Goal: Task Accomplishment & Management: Use online tool/utility

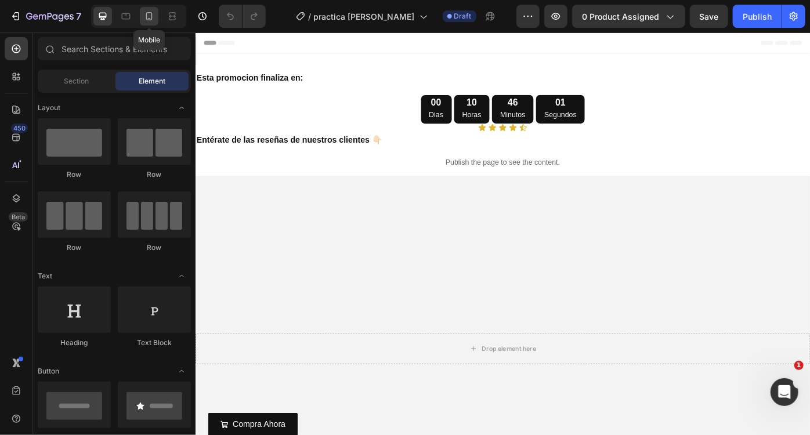
click at [150, 19] on icon at bounding box center [149, 16] width 6 height 8
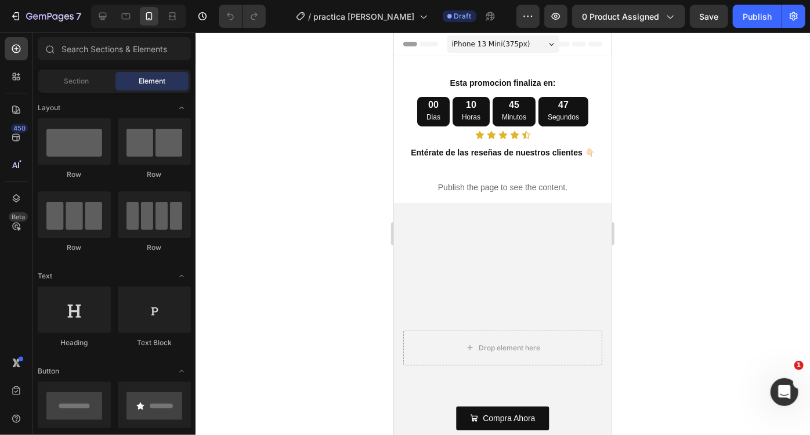
click at [710, 195] on div at bounding box center [503, 234] width 615 height 403
click at [398, 100] on div "00 Dias 10 Horas 45 Minutos 47 Segundos" at bounding box center [503, 110] width 218 height 29
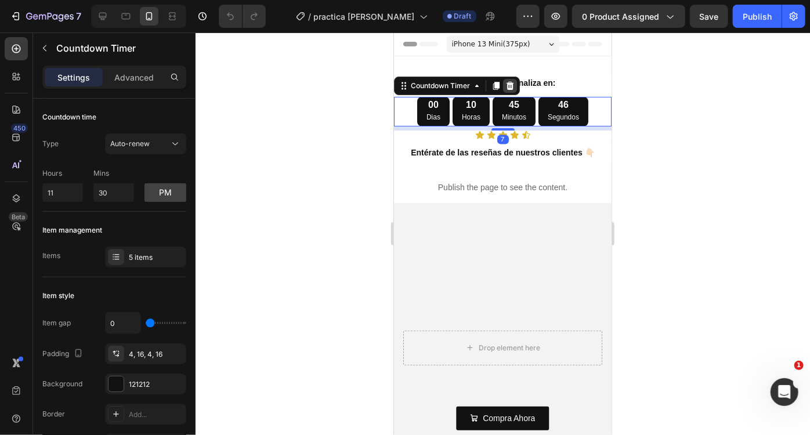
click at [506, 86] on icon at bounding box center [509, 85] width 9 height 9
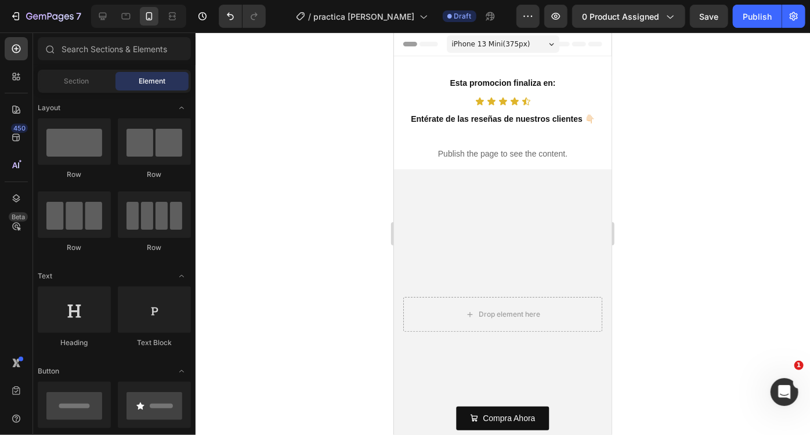
click at [458, 81] on p "Esta promocion finaliza en:" at bounding box center [502, 82] width 215 height 15
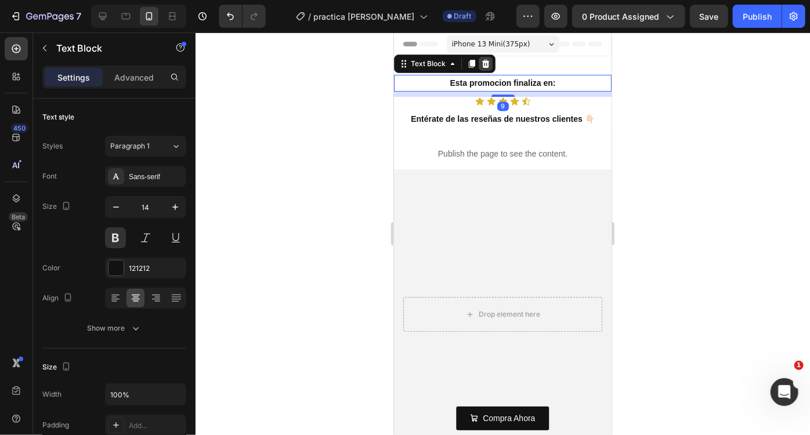
click at [487, 64] on icon at bounding box center [486, 63] width 8 height 8
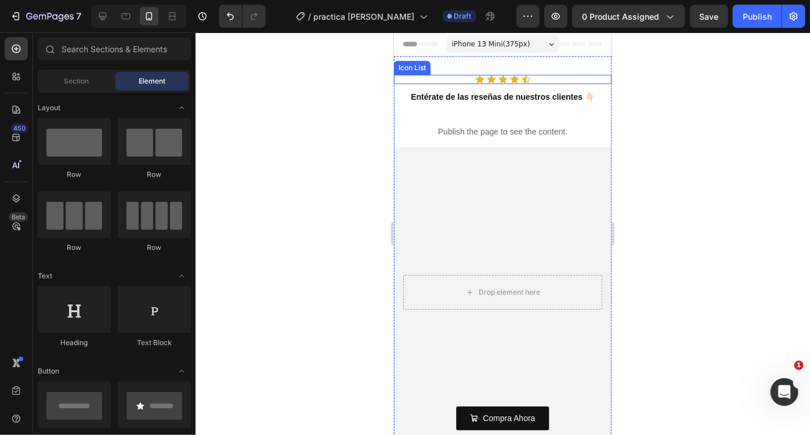
click at [431, 77] on div "Icon Icon Icon Icon Icon" at bounding box center [503, 78] width 218 height 9
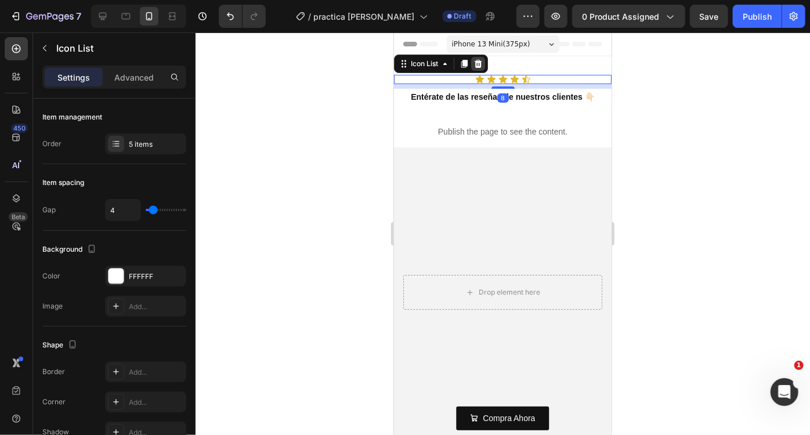
click at [477, 61] on icon at bounding box center [478, 63] width 8 height 8
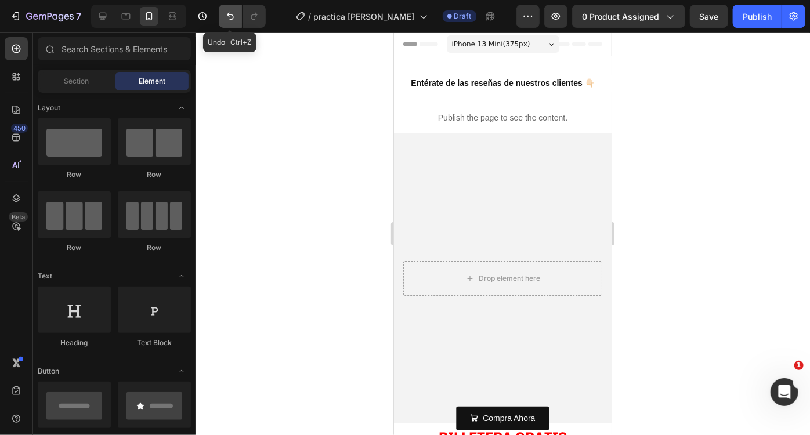
click at [227, 16] on icon "Undo/Redo" at bounding box center [231, 16] width 12 height 12
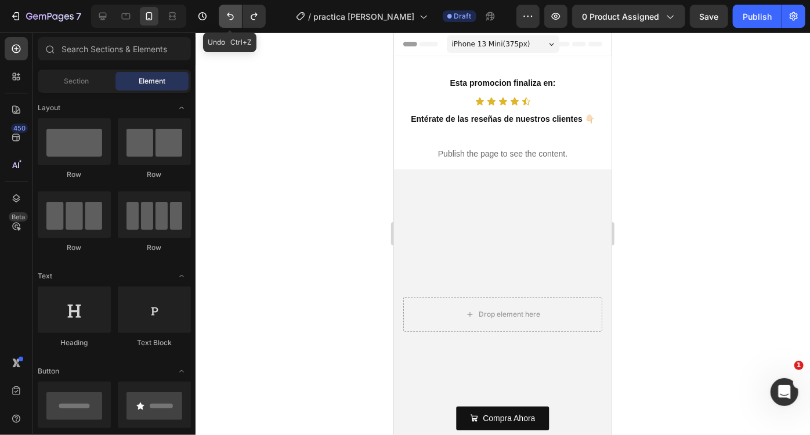
click at [227, 16] on icon "Undo/Redo" at bounding box center [231, 16] width 12 height 12
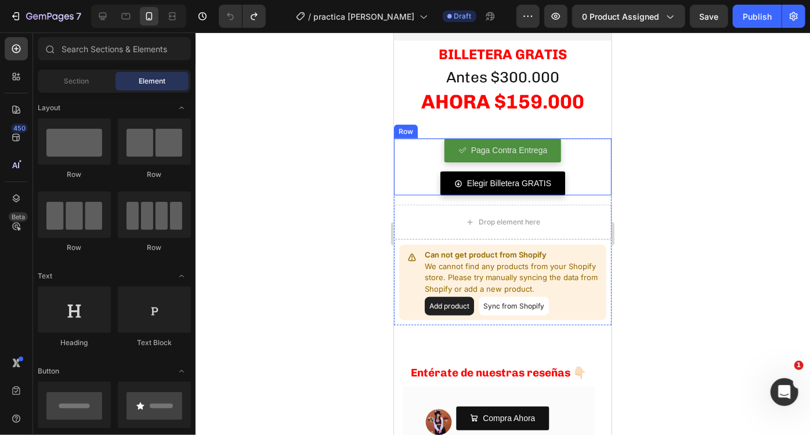
scroll to position [453, 0]
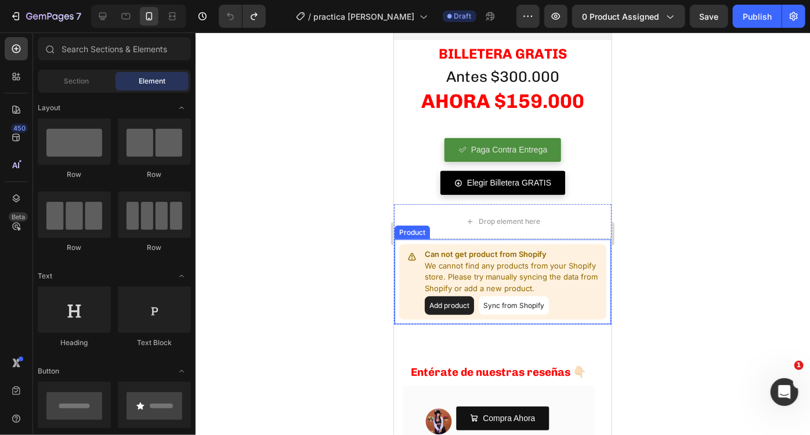
click at [465, 306] on button "Add product" at bounding box center [448, 305] width 49 height 19
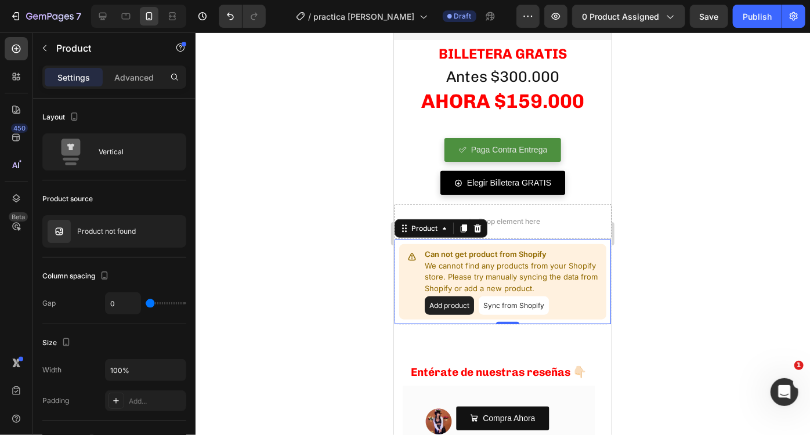
click at [447, 304] on button "Add product" at bounding box center [448, 305] width 49 height 19
click at [526, 305] on button "Sync from Shopify" at bounding box center [513, 305] width 70 height 19
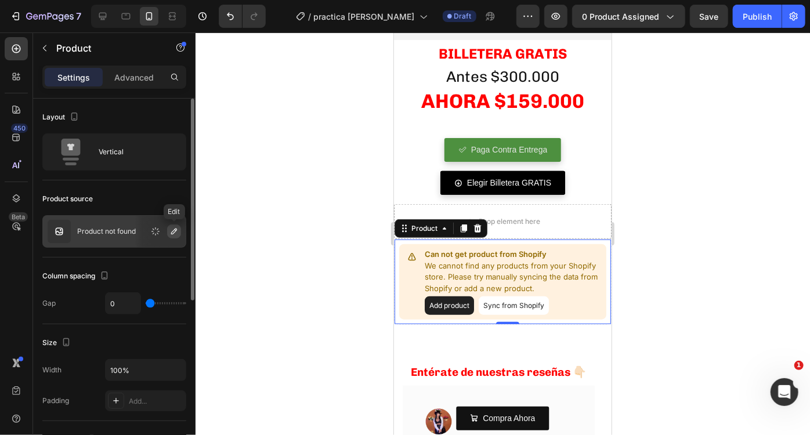
click at [172, 232] on icon "button" at bounding box center [174, 232] width 6 height 6
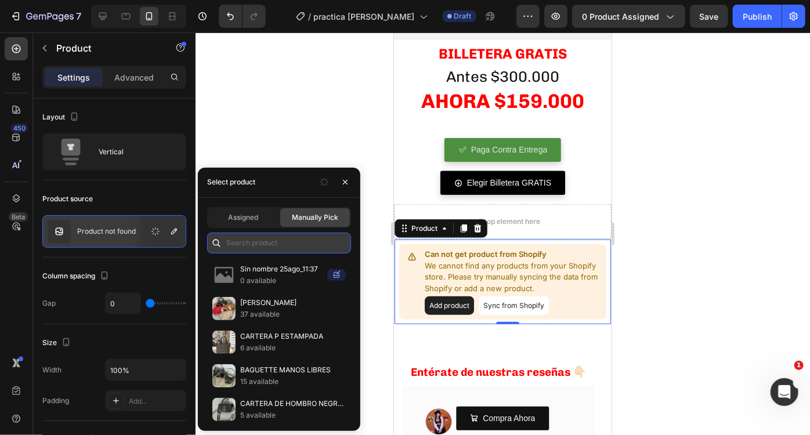
click at [300, 239] on input "text" at bounding box center [279, 243] width 144 height 21
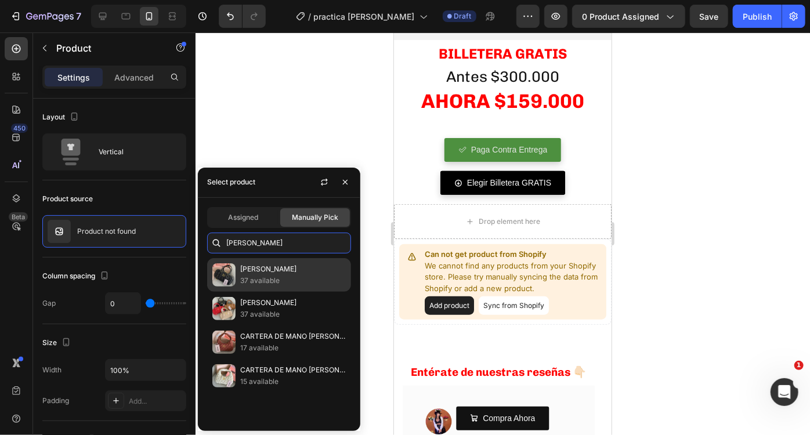
type input "[PERSON_NAME]"
click at [280, 277] on p "37 available" at bounding box center [293, 281] width 106 height 12
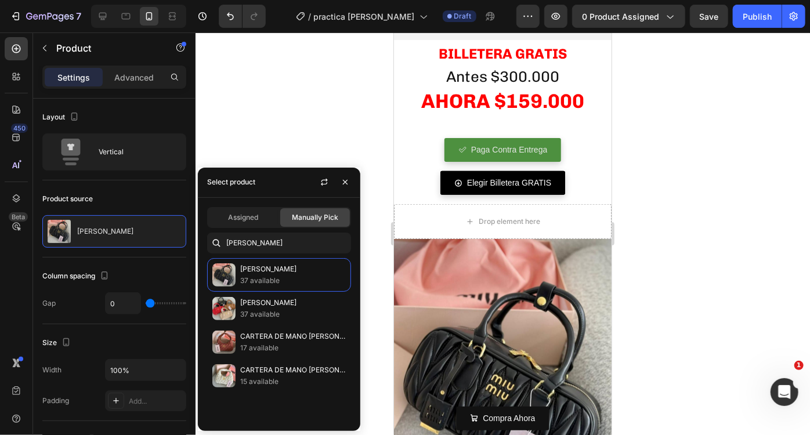
click at [652, 243] on div at bounding box center [503, 234] width 615 height 403
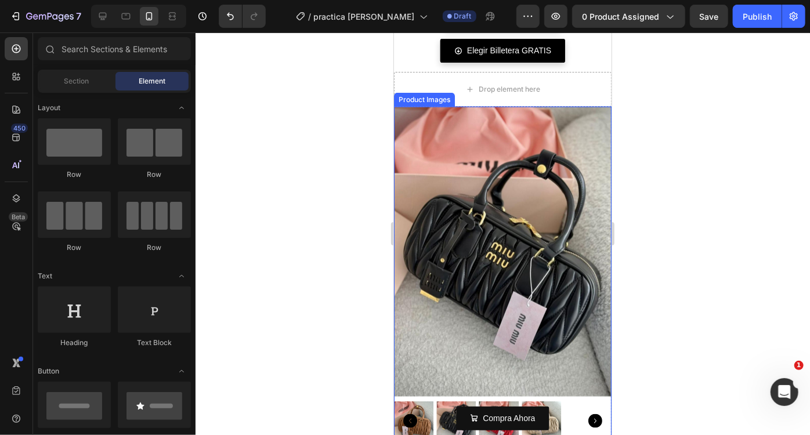
scroll to position [503, 0]
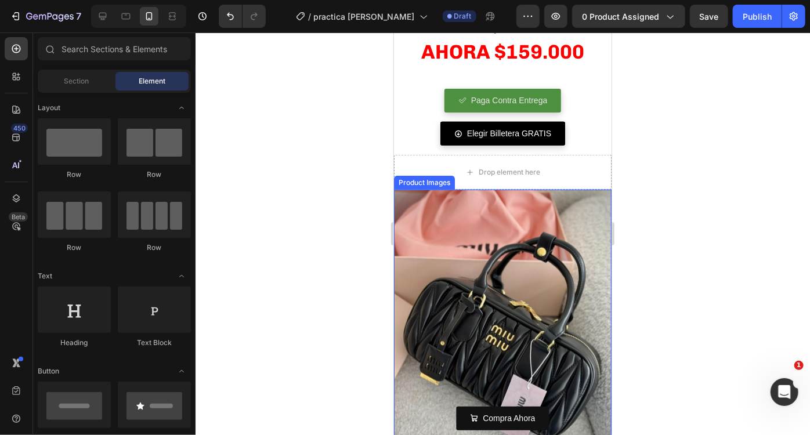
click at [463, 295] on img at bounding box center [503, 334] width 218 height 290
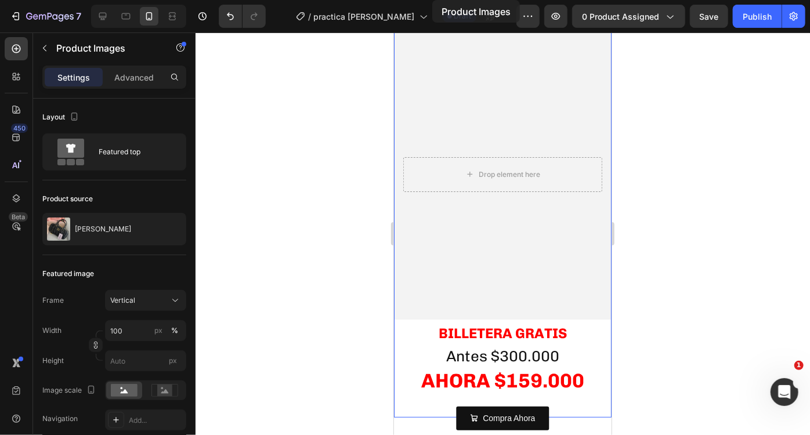
scroll to position [0, 0]
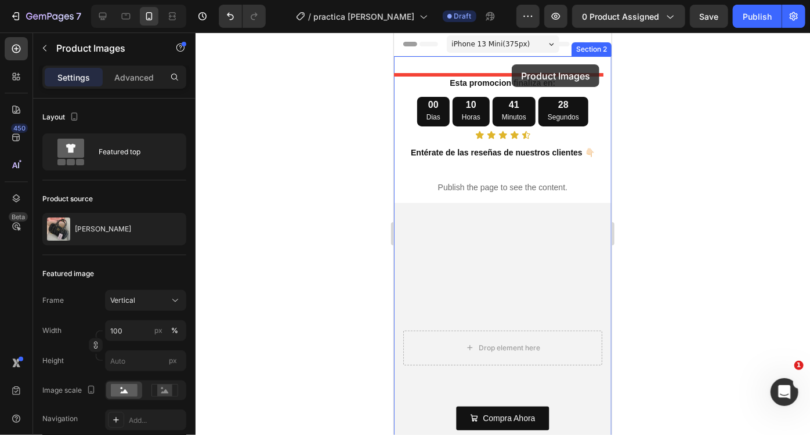
drag, startPoint x: 404, startPoint y: 182, endPoint x: 511, endPoint y: 64, distance: 159.0
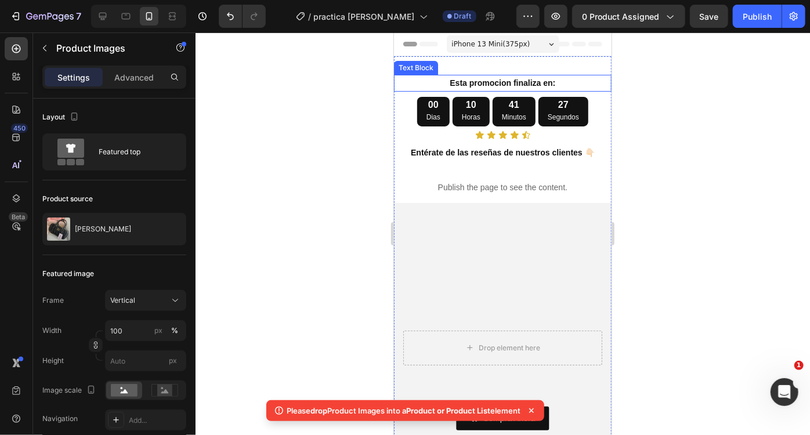
click at [665, 117] on div at bounding box center [503, 234] width 615 height 403
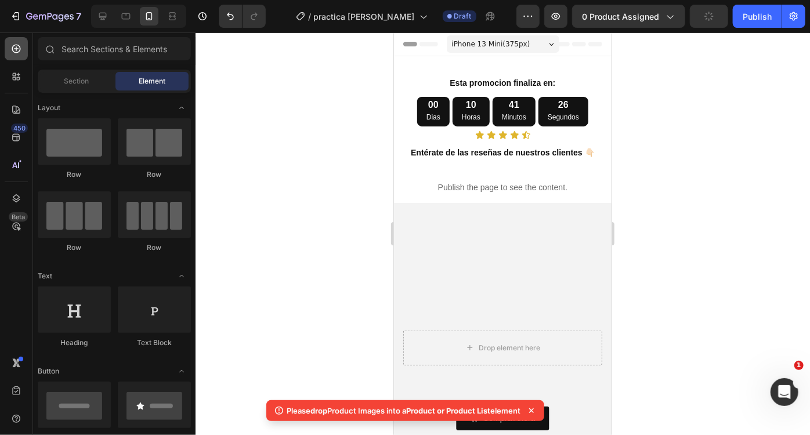
click at [17, 51] on icon at bounding box center [16, 49] width 12 height 12
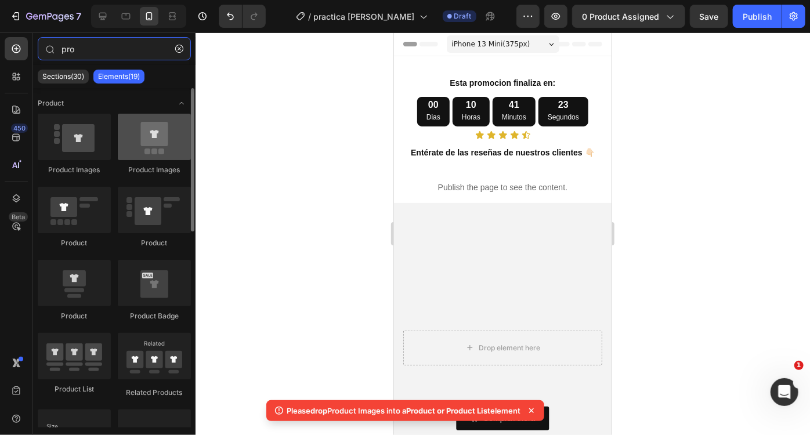
type input "pro"
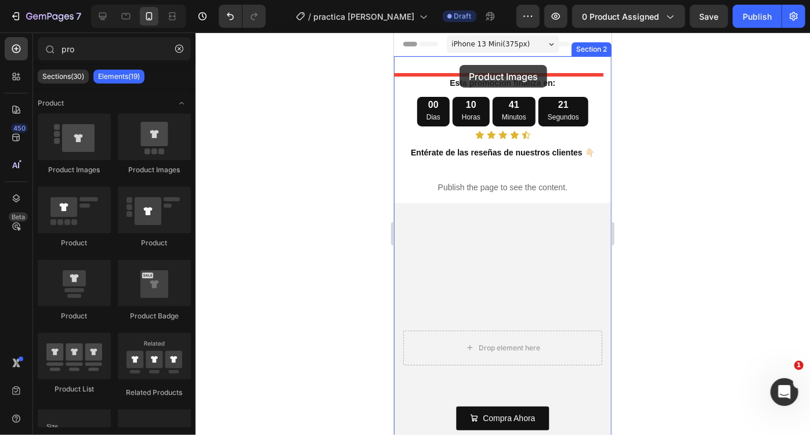
drag, startPoint x: 535, startPoint y: 186, endPoint x: 459, endPoint y: 63, distance: 144.3
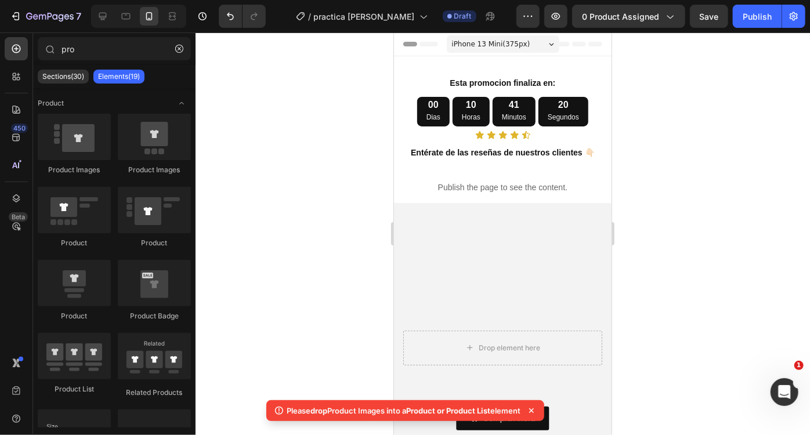
click at [543, 88] on p "Esta promocion finaliza en:" at bounding box center [502, 82] width 215 height 15
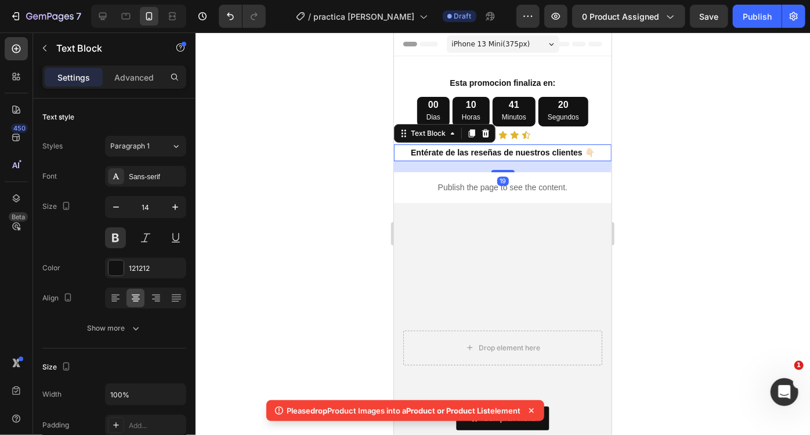
click at [479, 156] on p "Entérate de las reseñas de nuestros clientes 👇🏻" at bounding box center [502, 152] width 215 height 15
click at [16, 50] on icon at bounding box center [16, 49] width 9 height 9
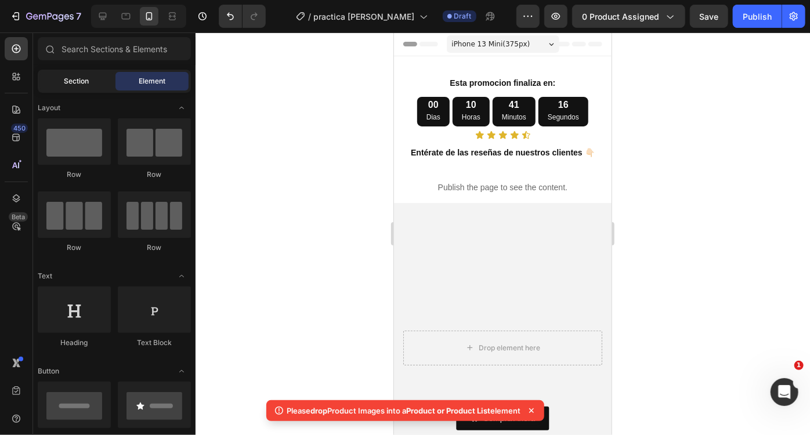
click at [98, 84] on div "Section" at bounding box center [76, 81] width 73 height 19
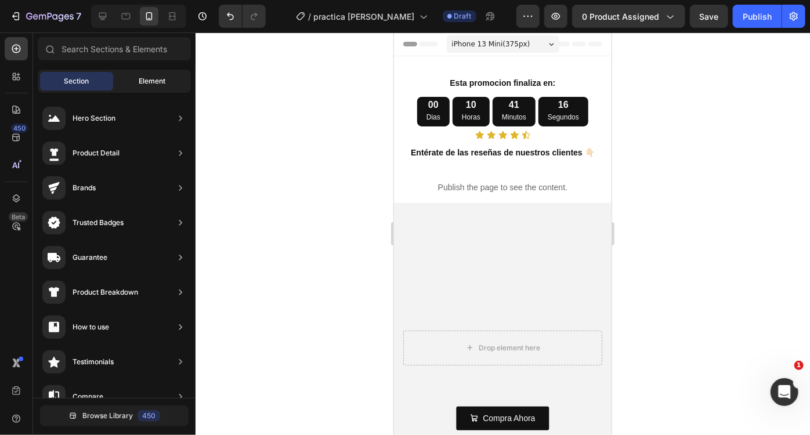
click at [131, 78] on div "Element" at bounding box center [152, 81] width 73 height 19
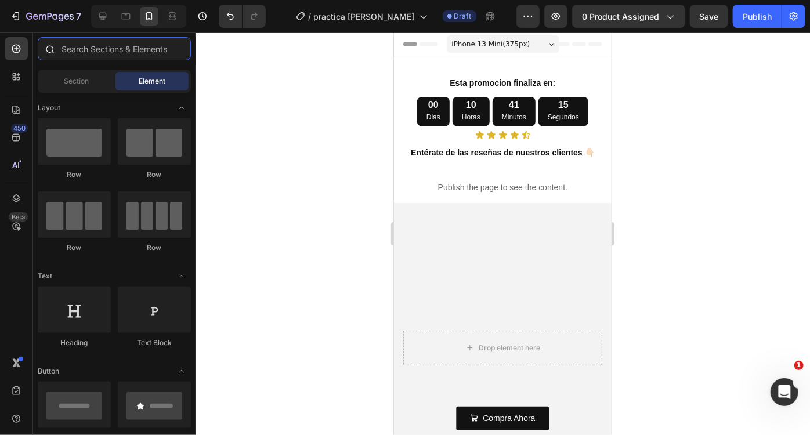
click at [92, 50] on input "text" at bounding box center [114, 48] width 153 height 23
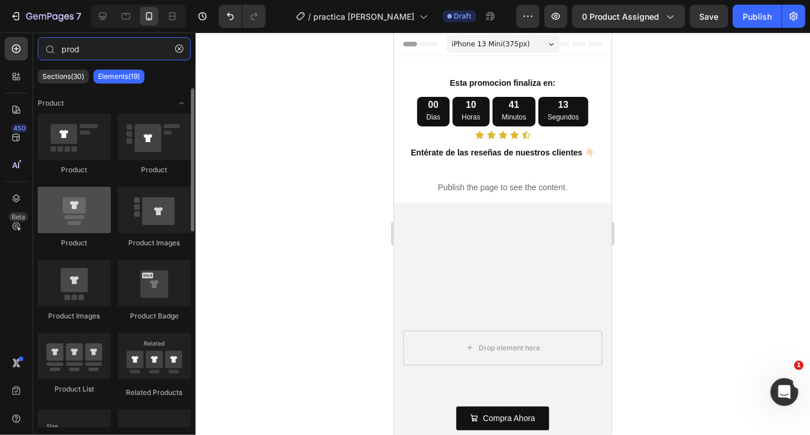
type input "prod"
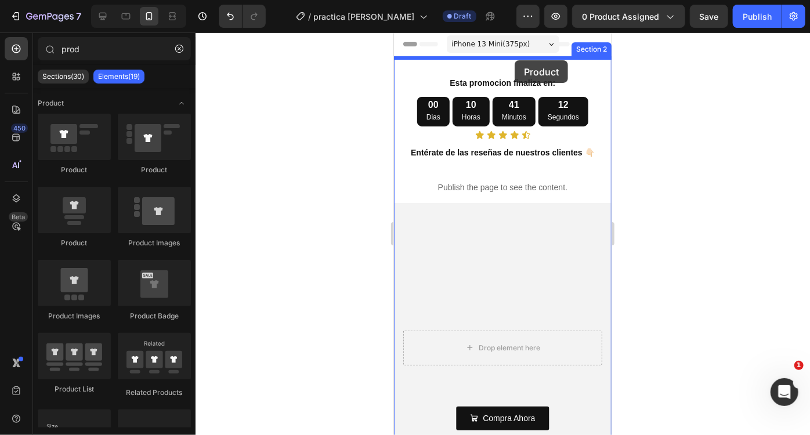
drag, startPoint x: 468, startPoint y: 261, endPoint x: 514, endPoint y: 60, distance: 206.6
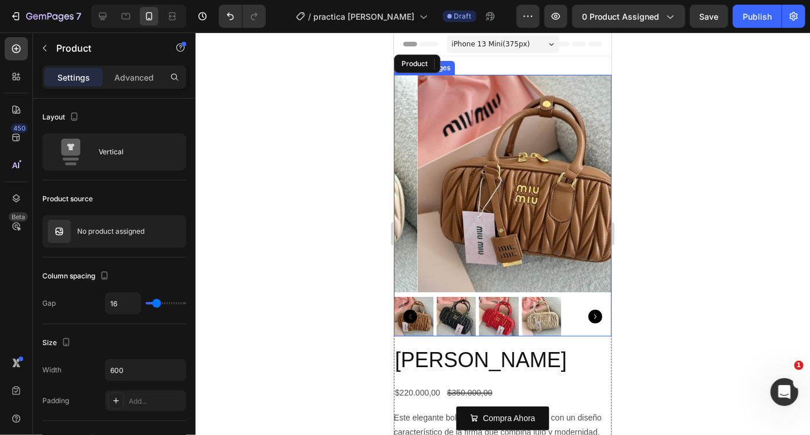
click at [665, 172] on div at bounding box center [503, 234] width 615 height 403
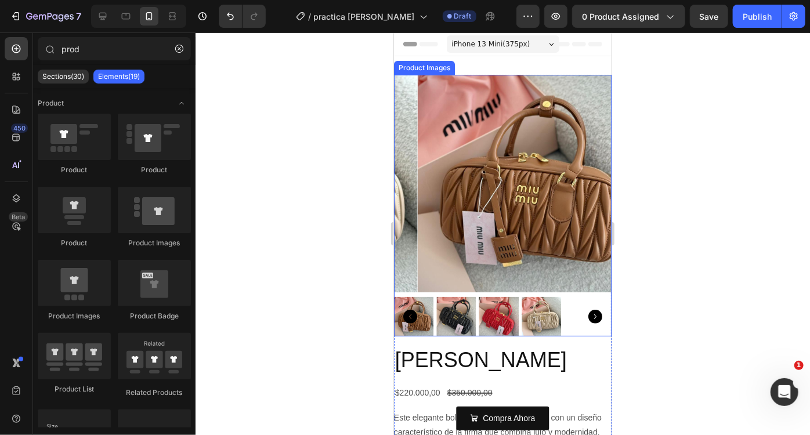
click at [554, 151] on img at bounding box center [526, 183] width 218 height 218
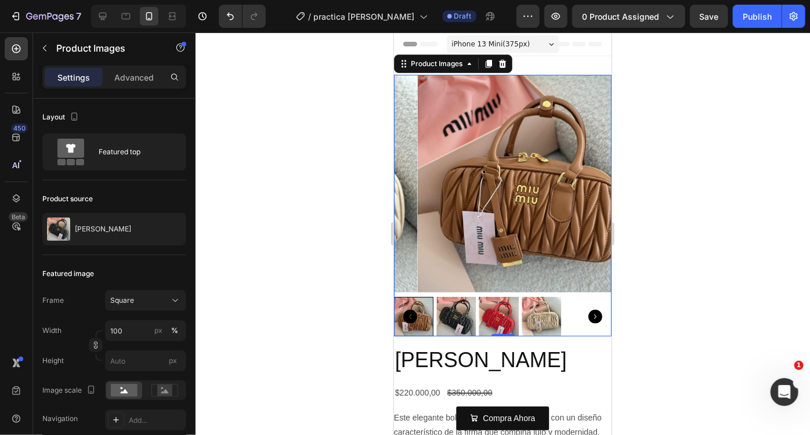
click at [644, 120] on div at bounding box center [503, 234] width 615 height 403
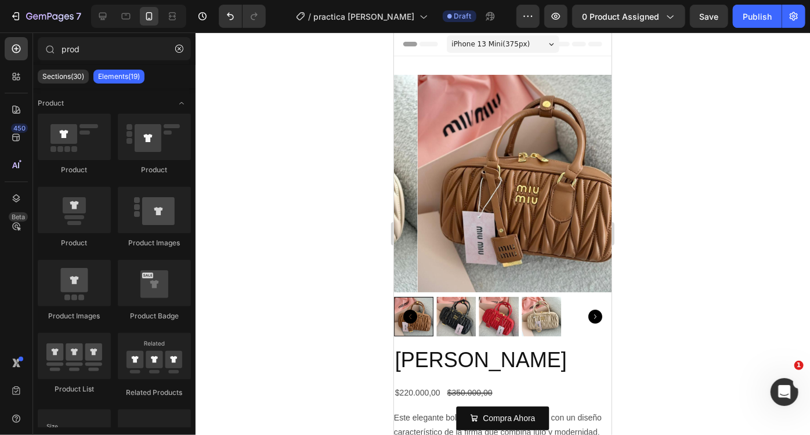
click at [481, 140] on img at bounding box center [526, 183] width 218 height 218
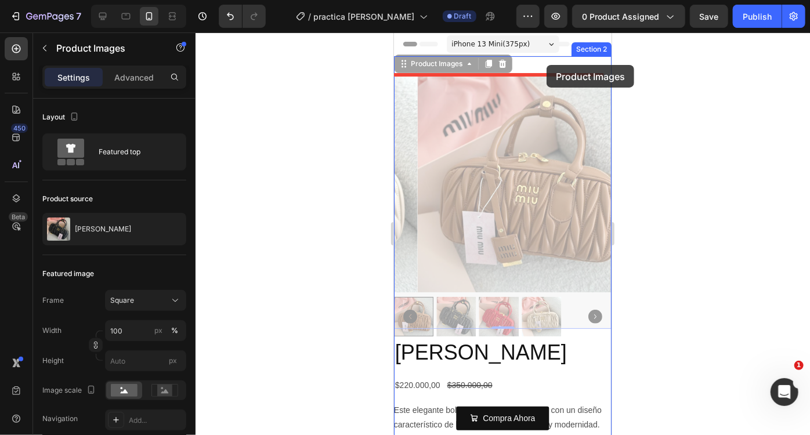
drag, startPoint x: 404, startPoint y: 66, endPoint x: 546, endPoint y: 66, distance: 142.2
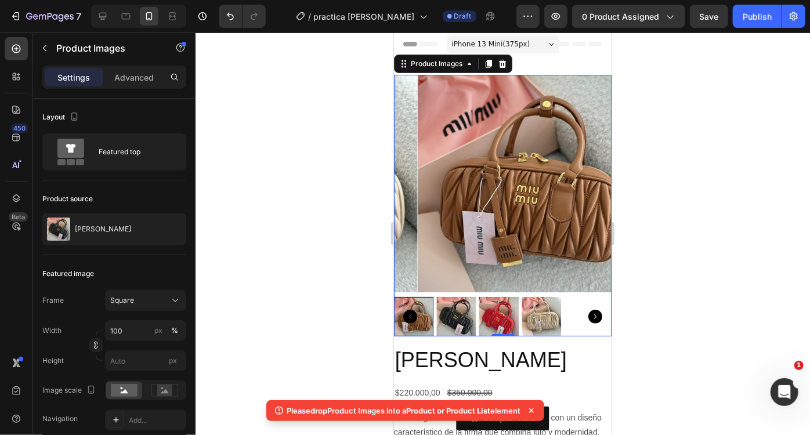
click at [666, 130] on div at bounding box center [503, 234] width 615 height 403
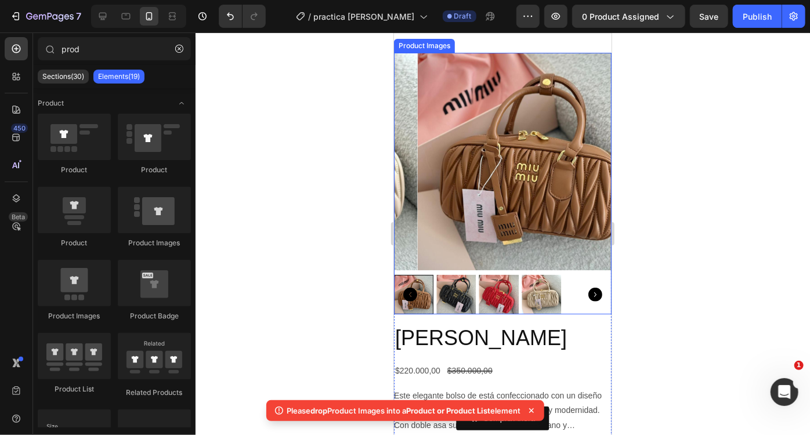
scroll to position [18, 0]
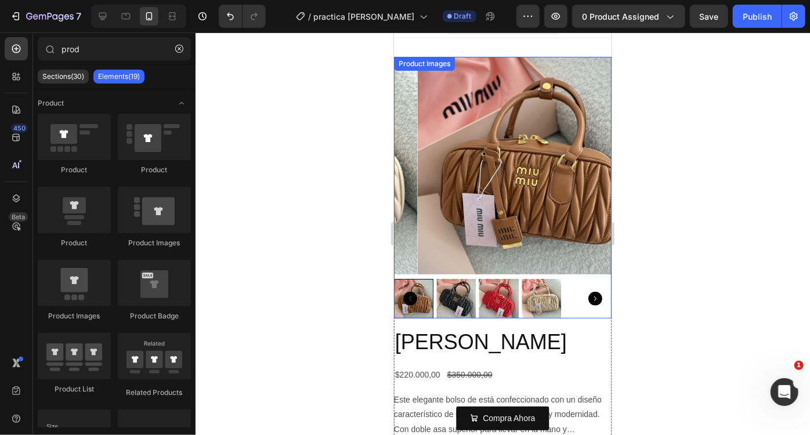
click at [443, 174] on img at bounding box center [526, 165] width 218 height 218
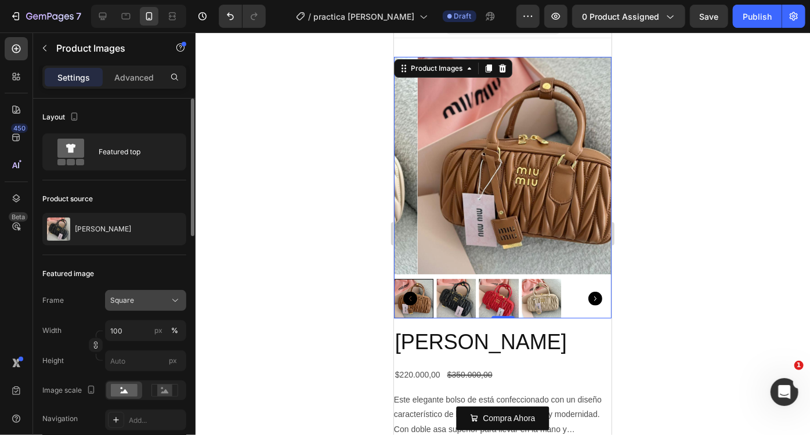
scroll to position [32, 0]
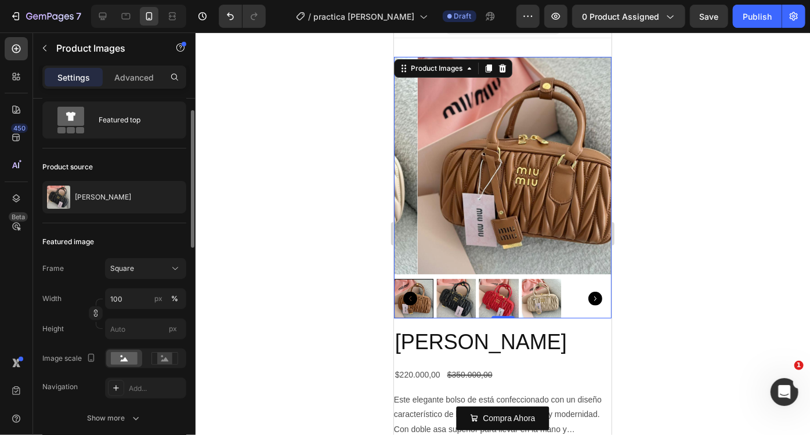
click at [160, 280] on div "Frame Square Width 100 px % Height px" at bounding box center [114, 298] width 144 height 81
click at [142, 269] on div "Square" at bounding box center [138, 269] width 57 height 10
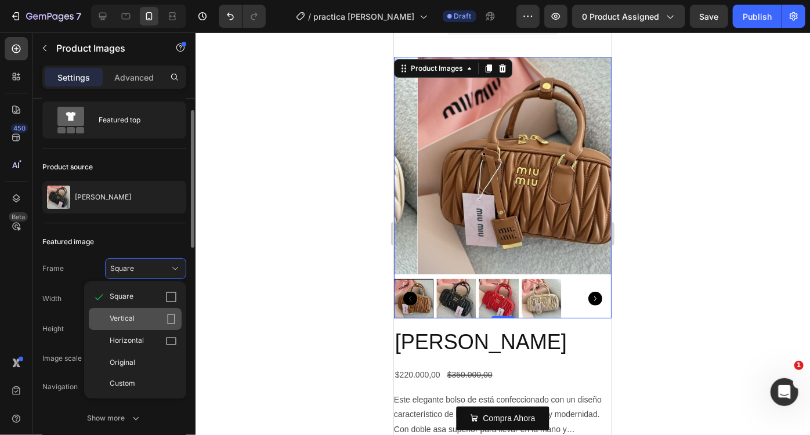
click at [165, 318] on icon at bounding box center [171, 319] width 12 height 12
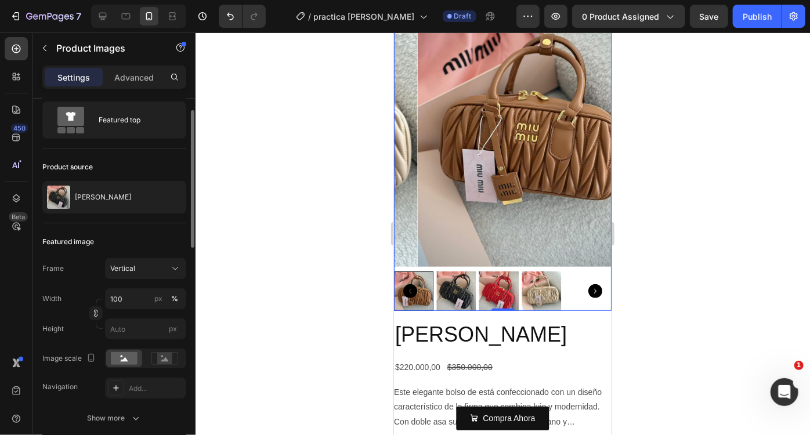
scroll to position [99, 0]
click at [448, 324] on h2 "[PERSON_NAME]" at bounding box center [503, 334] width 218 height 30
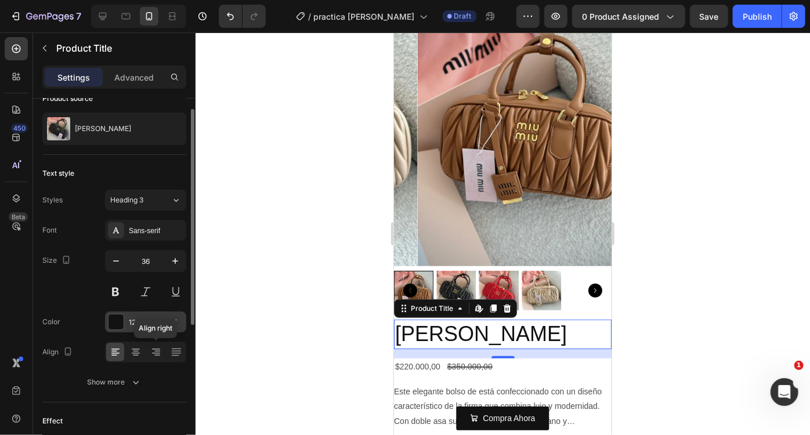
scroll to position [19, 0]
click at [144, 347] on div at bounding box center [136, 352] width 18 height 19
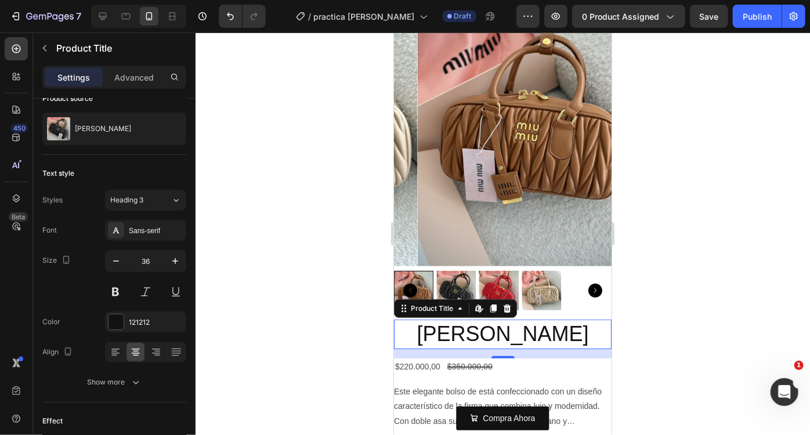
click at [627, 294] on div at bounding box center [503, 234] width 615 height 403
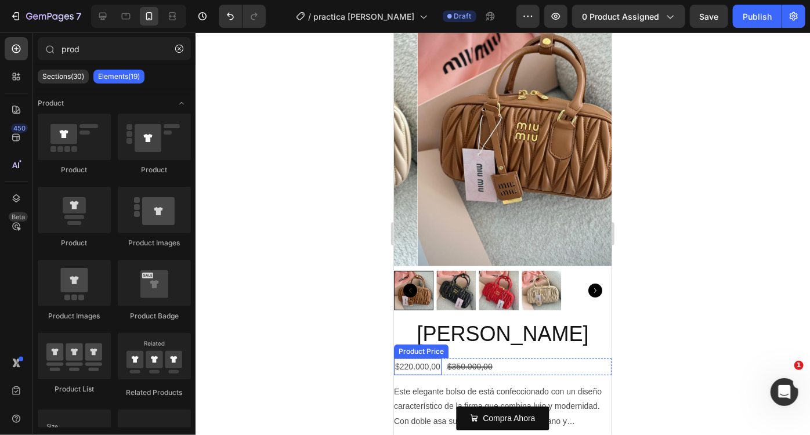
click at [435, 358] on div "$220.000,00" at bounding box center [418, 366] width 48 height 17
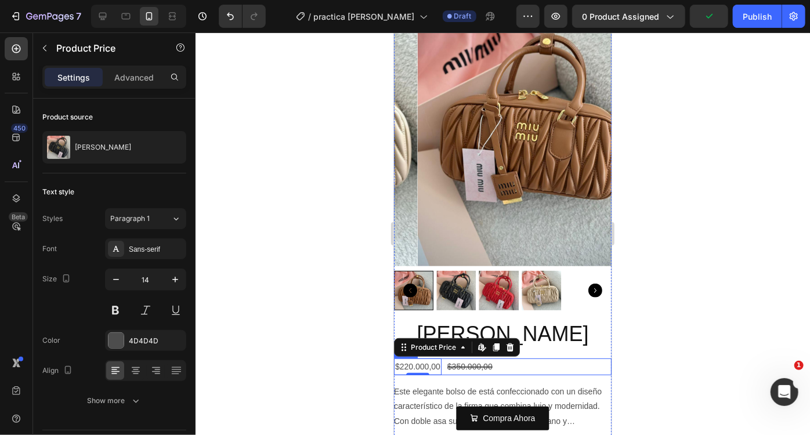
click at [522, 358] on div "$220.000,00 Product Price Edit content in Shopify 0 Product Price Edit content …" at bounding box center [503, 366] width 218 height 17
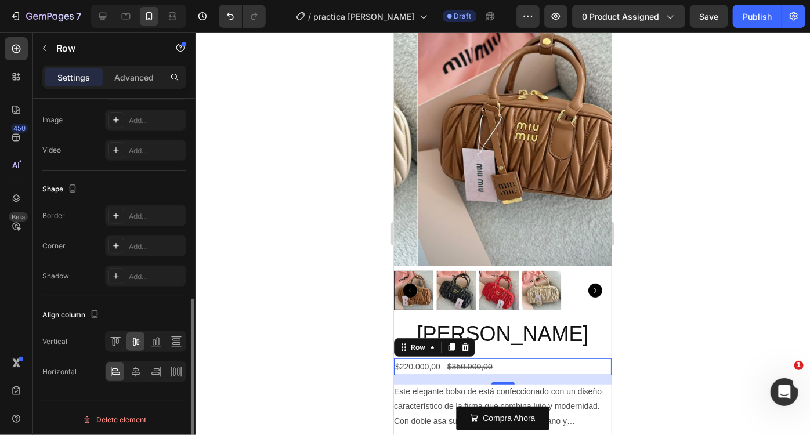
scroll to position [438, 0]
click at [130, 371] on icon at bounding box center [136, 372] width 12 height 12
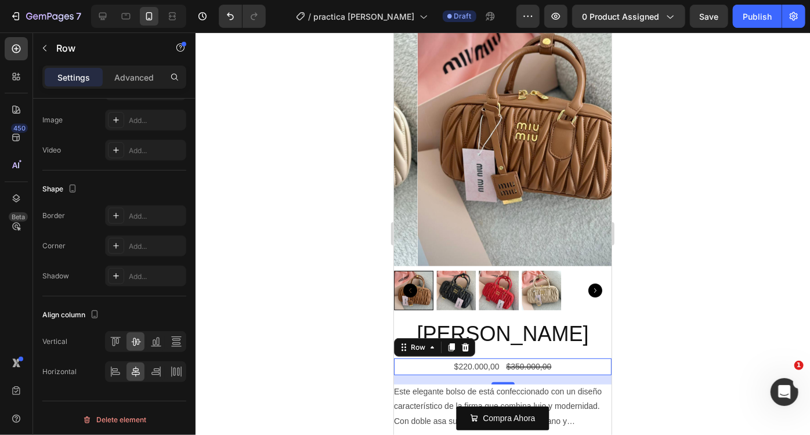
click at [263, 302] on div at bounding box center [503, 234] width 615 height 403
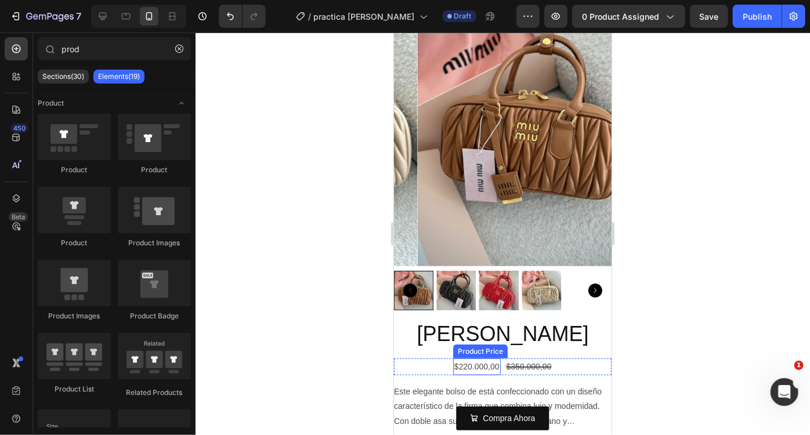
click at [468, 358] on div "$220.000,00" at bounding box center [477, 366] width 48 height 17
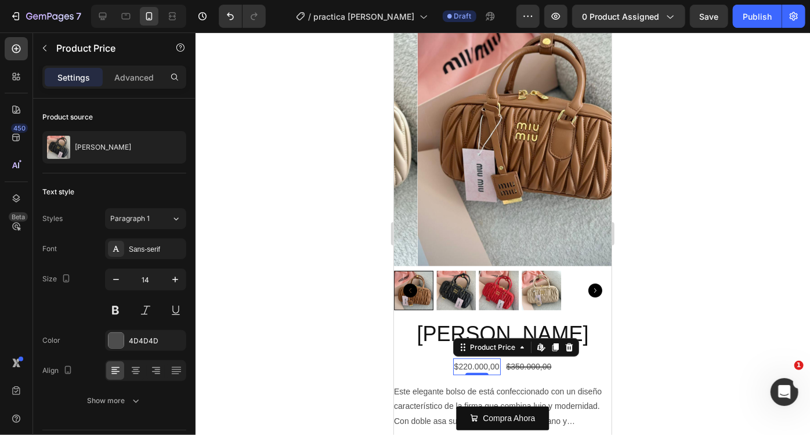
click at [468, 358] on div "$220.000,00" at bounding box center [477, 366] width 48 height 17
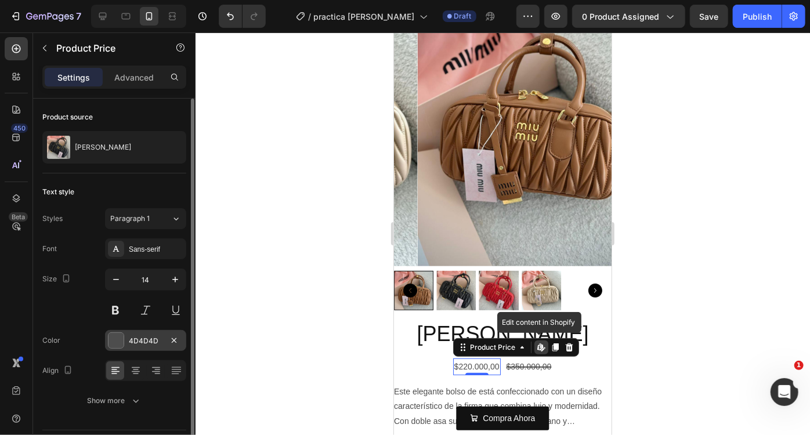
click at [121, 336] on div at bounding box center [116, 340] width 15 height 15
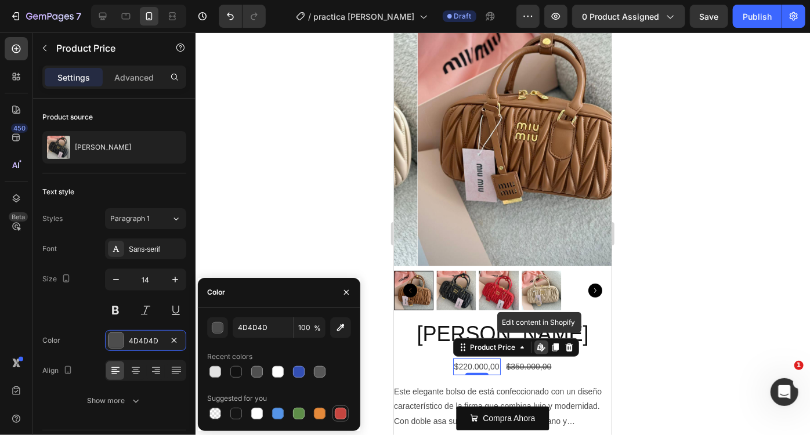
click at [340, 415] on div at bounding box center [341, 414] width 12 height 12
click at [221, 328] on div "button" at bounding box center [218, 329] width 12 height 12
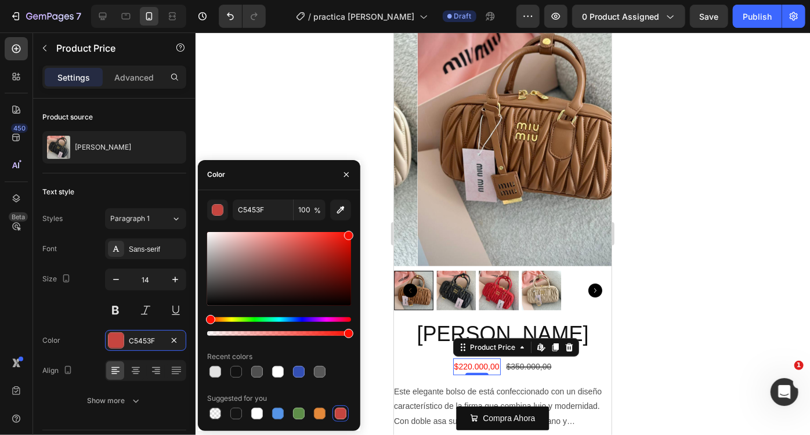
drag, startPoint x: 320, startPoint y: 250, endPoint x: 350, endPoint y: 233, distance: 34.3
click at [350, 233] on div at bounding box center [279, 269] width 144 height 74
type input "F90E02"
click at [742, 278] on div at bounding box center [503, 234] width 615 height 403
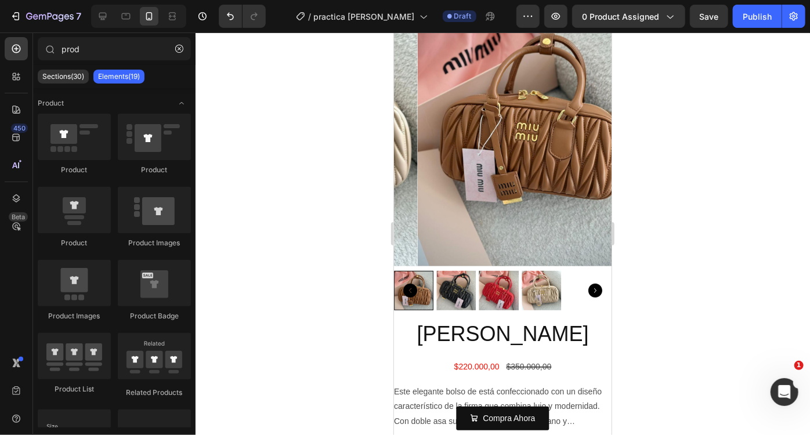
click at [742, 278] on div at bounding box center [503, 234] width 615 height 403
click at [535, 358] on div "$350.000,00" at bounding box center [529, 366] width 48 height 17
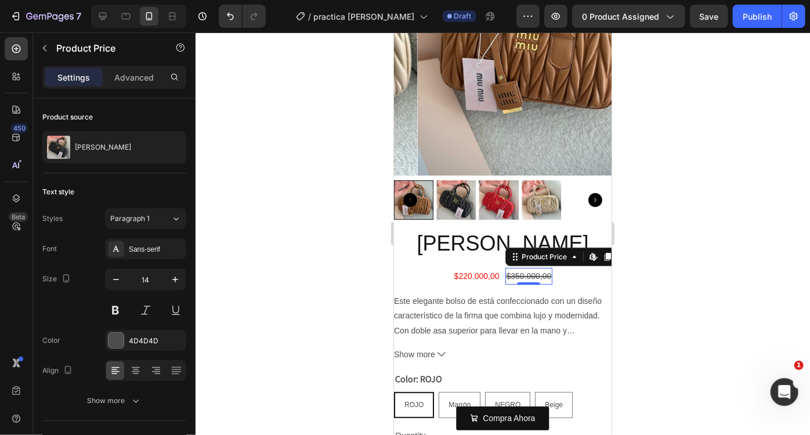
scroll to position [188, 0]
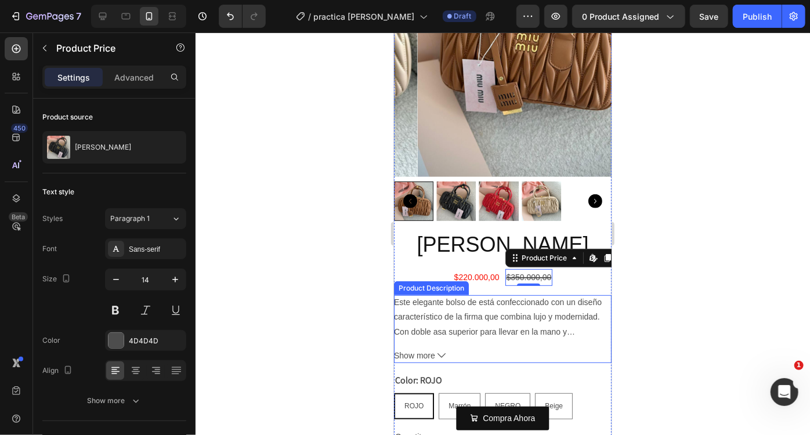
click at [461, 312] on div "Este elegante bolso de está confeccionado con un diseño característico de la fi…" at bounding box center [503, 317] width 218 height 44
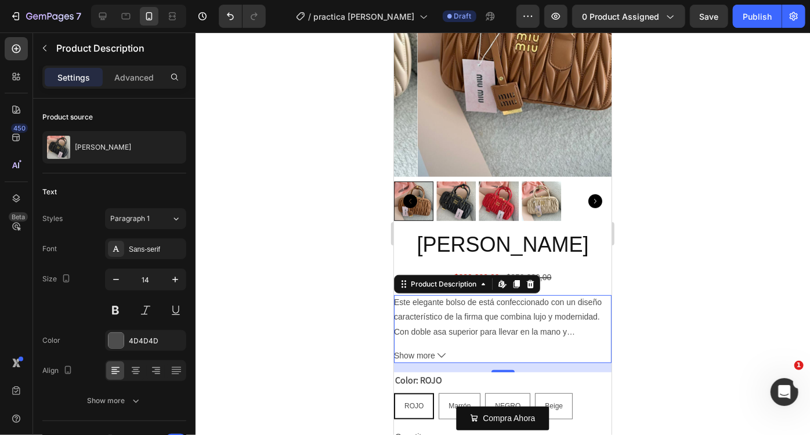
click at [556, 320] on span "Este elegante bolso de está confeccionado con un diseño característico de la fi…" at bounding box center [498, 323] width 208 height 53
click at [410, 348] on span "Show more" at bounding box center [414, 355] width 41 height 15
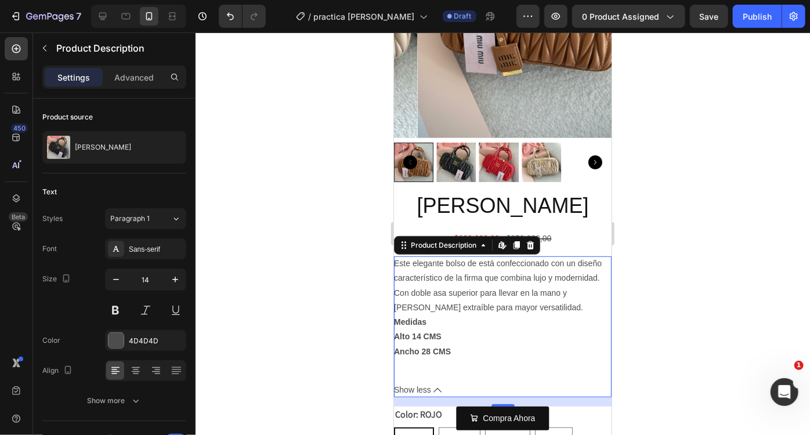
scroll to position [228, 0]
click at [454, 341] on div "Este elegante bolso de está confeccionado con un diseño característico de la fi…" at bounding box center [503, 313] width 218 height 117
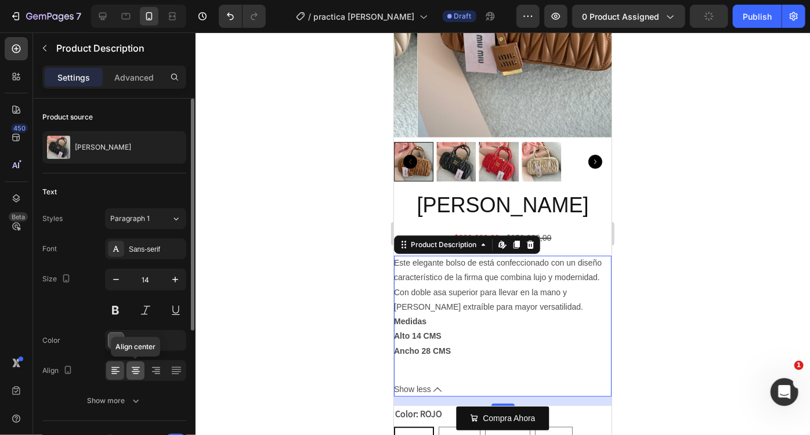
click at [138, 370] on icon at bounding box center [136, 370] width 6 height 1
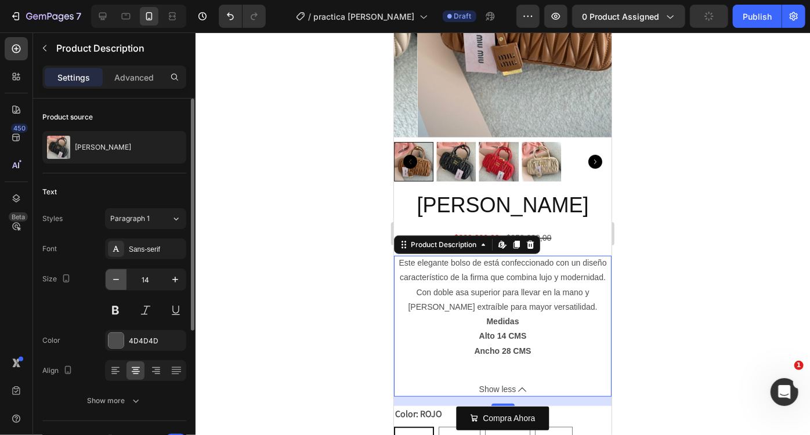
click at [120, 278] on icon "button" at bounding box center [116, 280] width 12 height 12
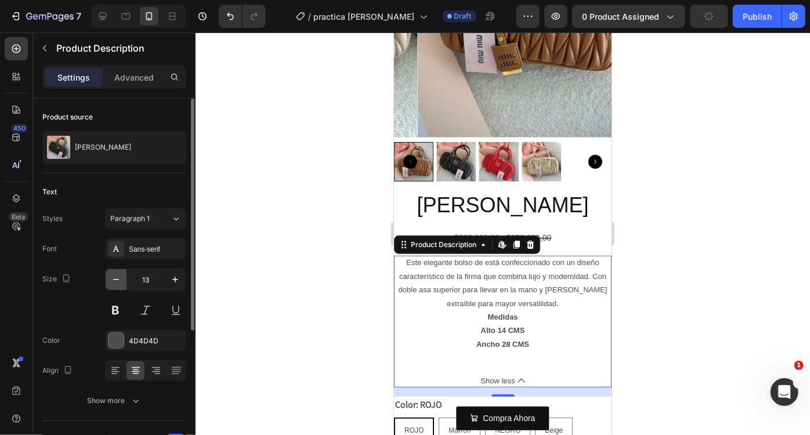
click at [120, 278] on icon "button" at bounding box center [116, 280] width 12 height 12
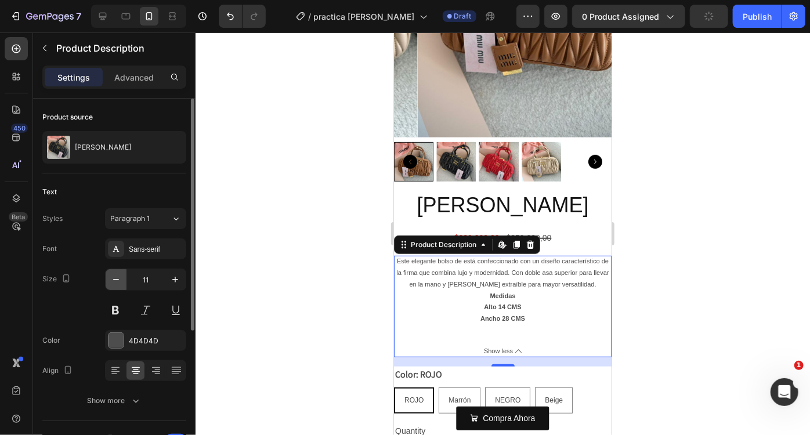
click at [119, 277] on icon "button" at bounding box center [116, 280] width 12 height 12
type input "10"
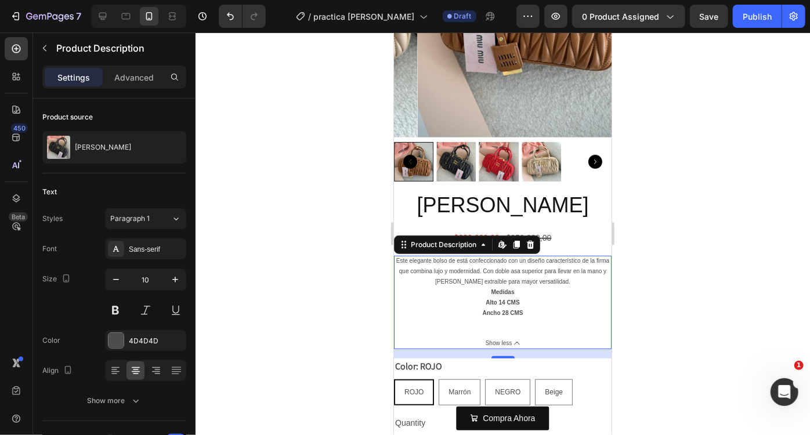
click at [688, 282] on div at bounding box center [503, 234] width 615 height 403
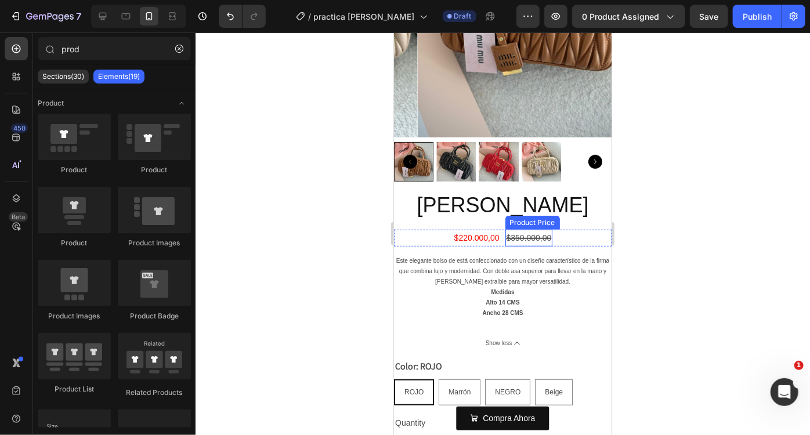
click at [521, 229] on div "$350.000,00" at bounding box center [529, 237] width 48 height 17
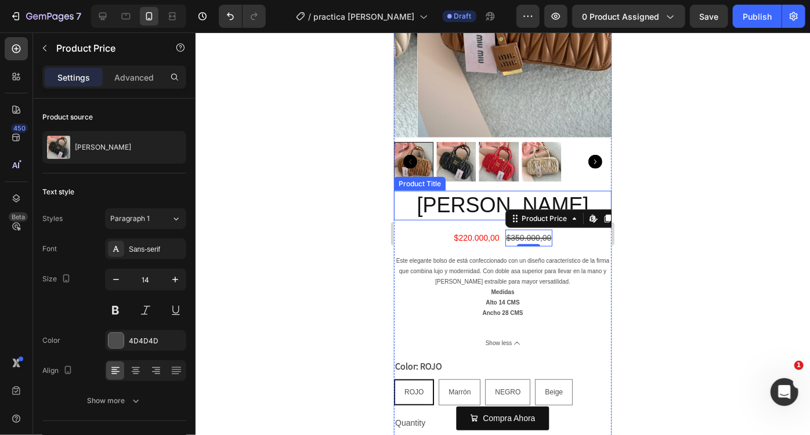
click at [482, 203] on h2 "[PERSON_NAME]" at bounding box center [503, 205] width 218 height 30
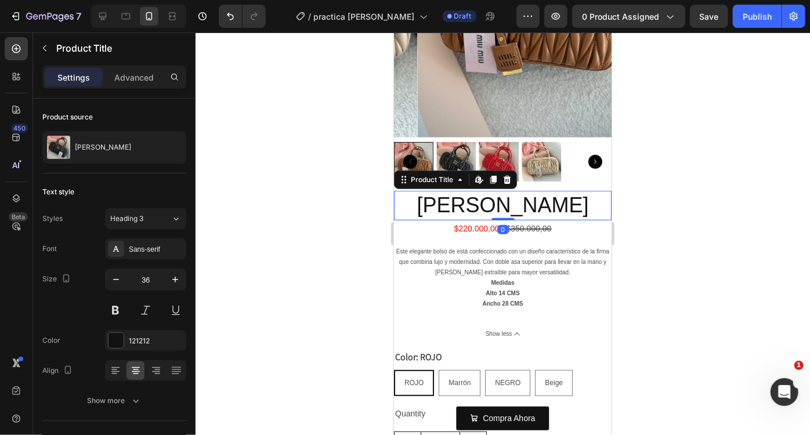
drag, startPoint x: 497, startPoint y: 217, endPoint x: 513, endPoint y: 207, distance: 18.0
click at [513, 207] on div "[PERSON_NAME] Product Title Edit content in Shopify 0" at bounding box center [503, 205] width 218 height 30
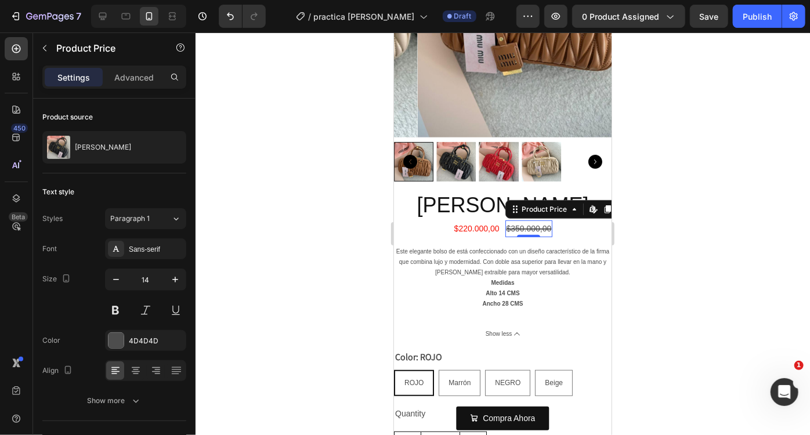
click at [522, 220] on div "$350.000,00" at bounding box center [529, 228] width 48 height 17
click at [503, 228] on div "[PERSON_NAME] Product Title $220.000,00 Product Price Product Price $350.000,00…" at bounding box center [503, 366] width 218 height 352
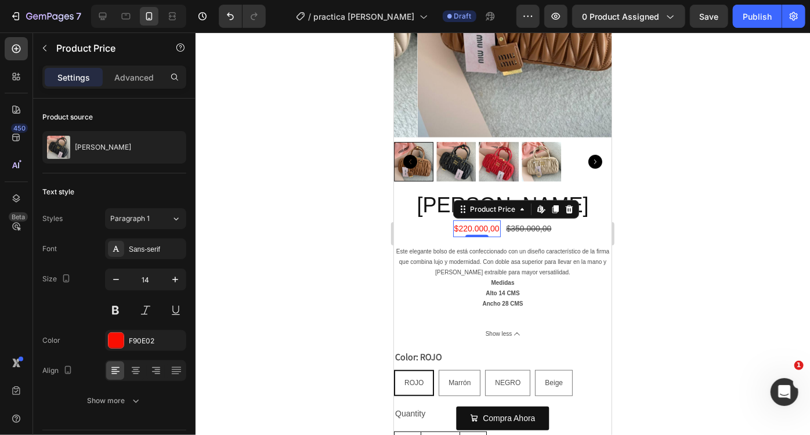
click at [479, 220] on div "$220.000,00" at bounding box center [477, 228] width 48 height 17
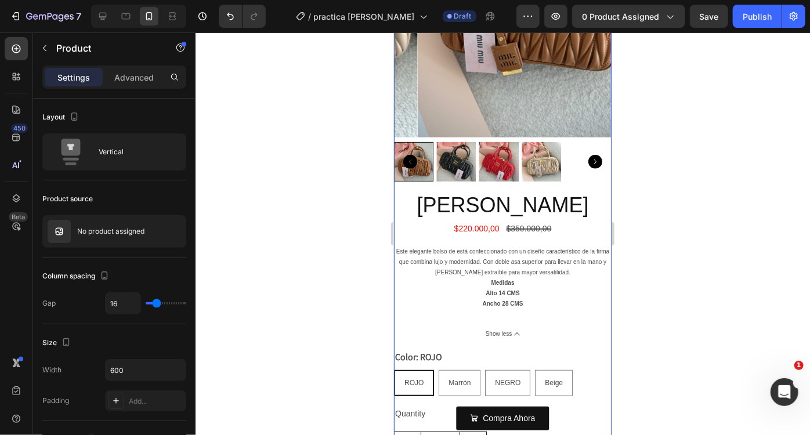
click at [507, 227] on div "[PERSON_NAME] Product Title $220.000,00 Product Price Product Price $350.000,00…" at bounding box center [503, 366] width 218 height 352
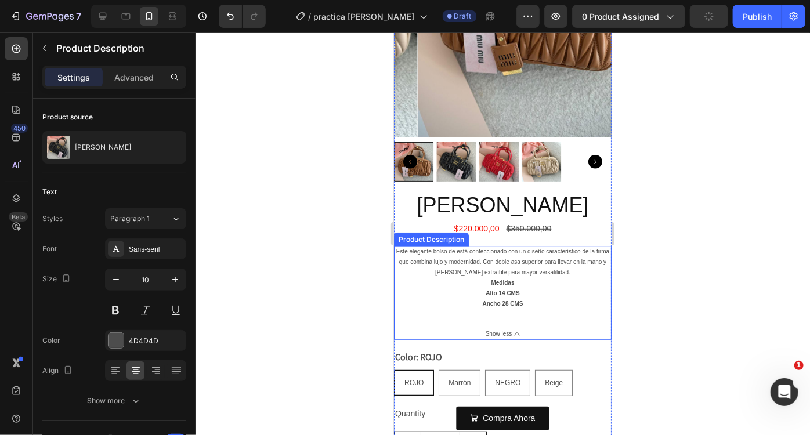
click at [504, 248] on span "Este elegante bolso de está confeccionado con un diseño característico de la fi…" at bounding box center [502, 261] width 213 height 27
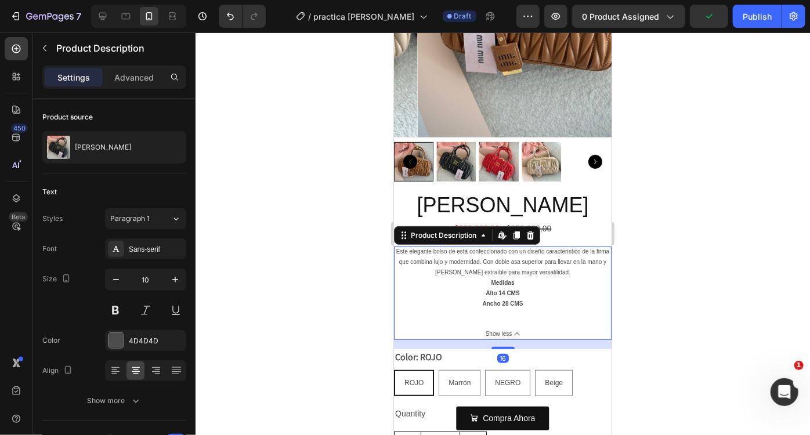
click at [667, 300] on div at bounding box center [503, 234] width 615 height 403
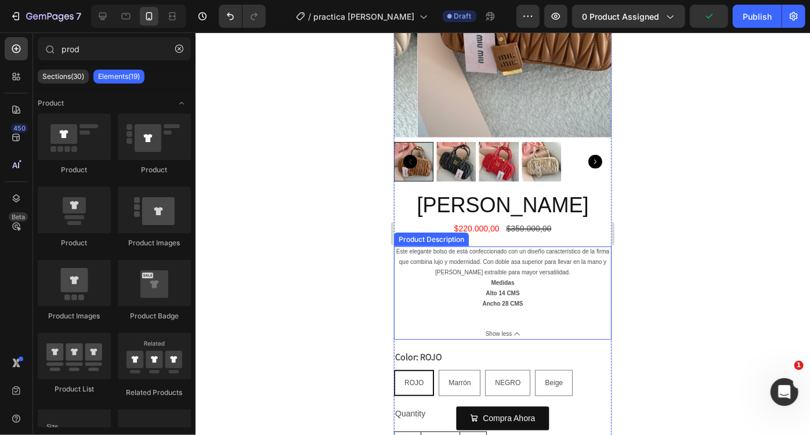
click at [497, 329] on span "Show less" at bounding box center [498, 334] width 27 height 10
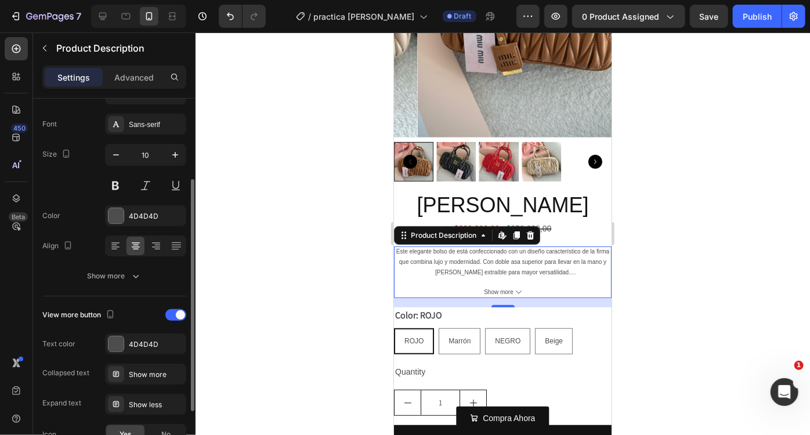
scroll to position [149, 0]
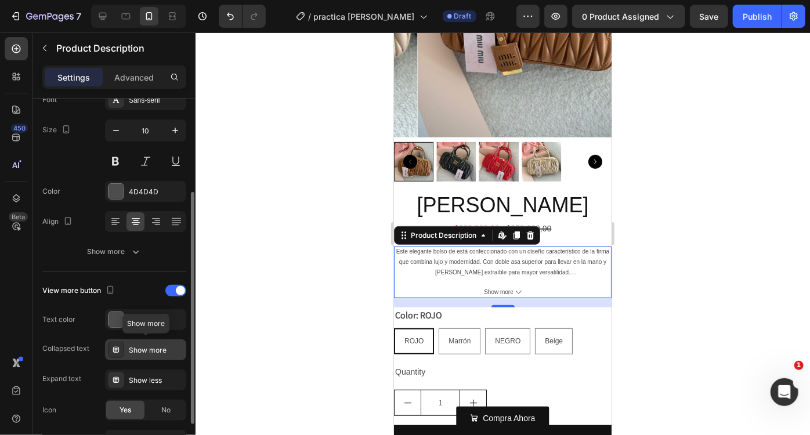
click at [154, 350] on div "Show more" at bounding box center [156, 350] width 55 height 10
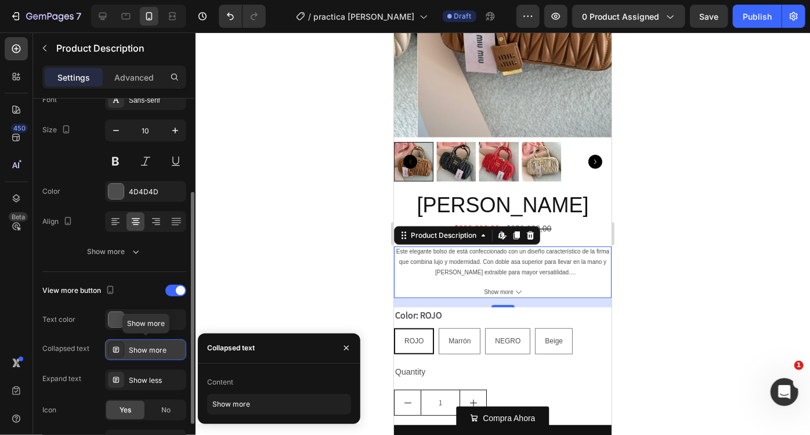
click at [154, 350] on div "Show more" at bounding box center [156, 350] width 55 height 10
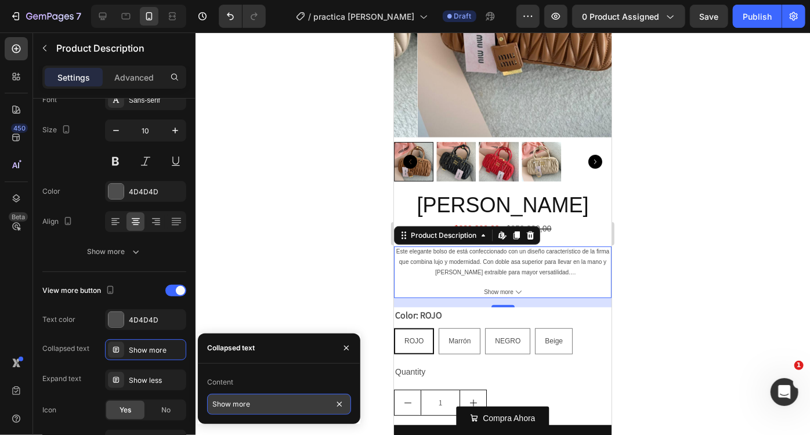
click at [230, 406] on input "Show more" at bounding box center [279, 404] width 144 height 21
type input "Mostrar mas"
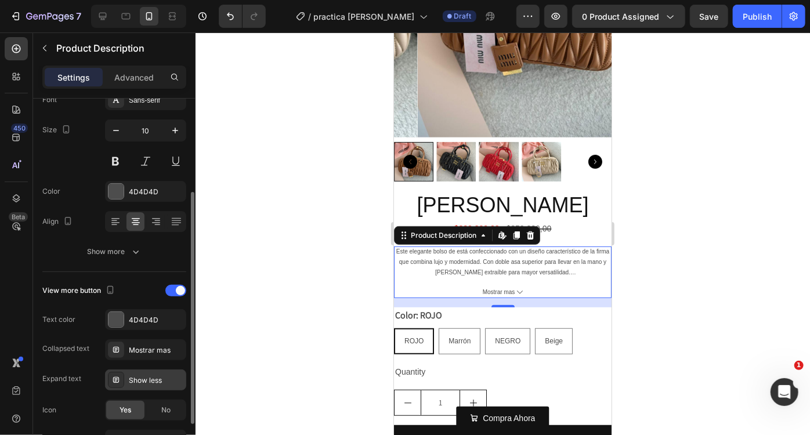
click at [158, 381] on div "Show less" at bounding box center [156, 381] width 55 height 10
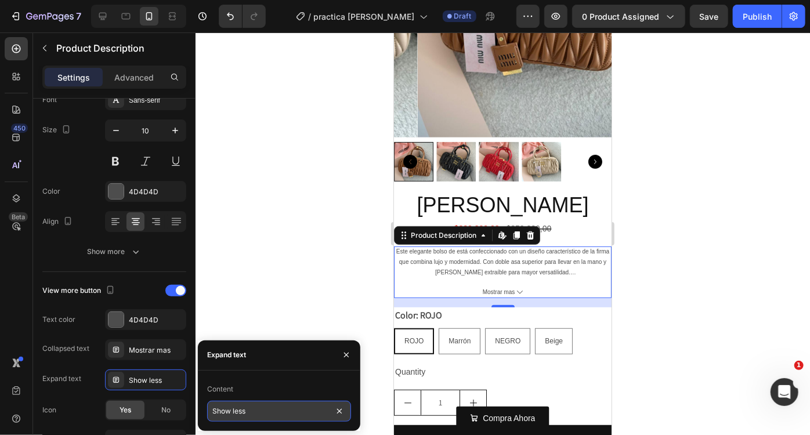
click at [229, 413] on input "Show less" at bounding box center [279, 411] width 144 height 21
type input "Mostrar menos"
click at [306, 297] on div at bounding box center [503, 234] width 615 height 403
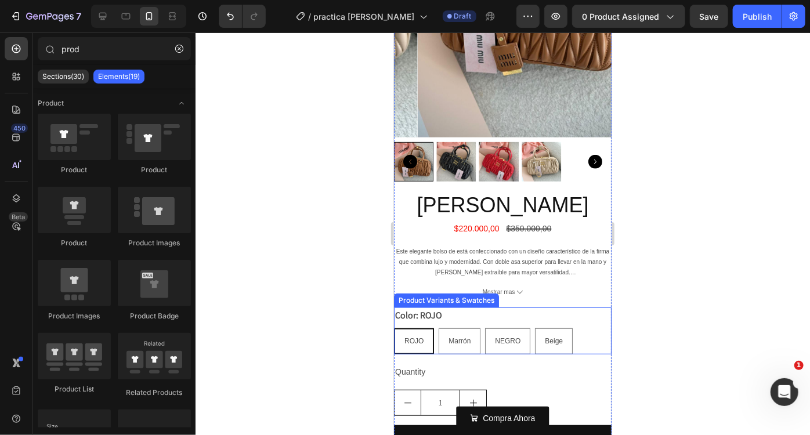
scroll to position [241, 0]
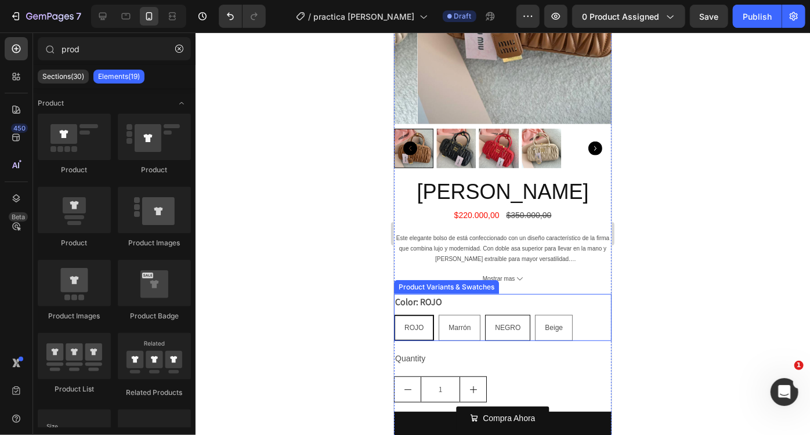
click at [523, 319] on div "NEGRO" at bounding box center [507, 328] width 44 height 22
click at [485, 315] on input "NEGRO NEGRO NEGRO" at bounding box center [484, 314] width 1 height 1
radio input "true"
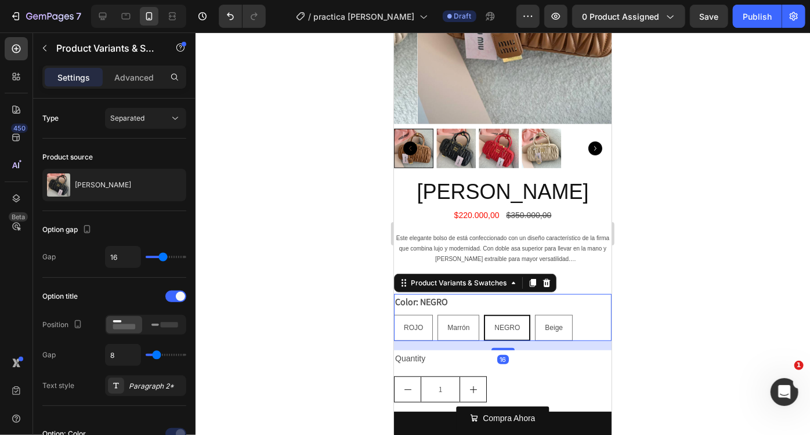
click at [421, 294] on legend "Color: NEGRO" at bounding box center [421, 302] width 55 height 16
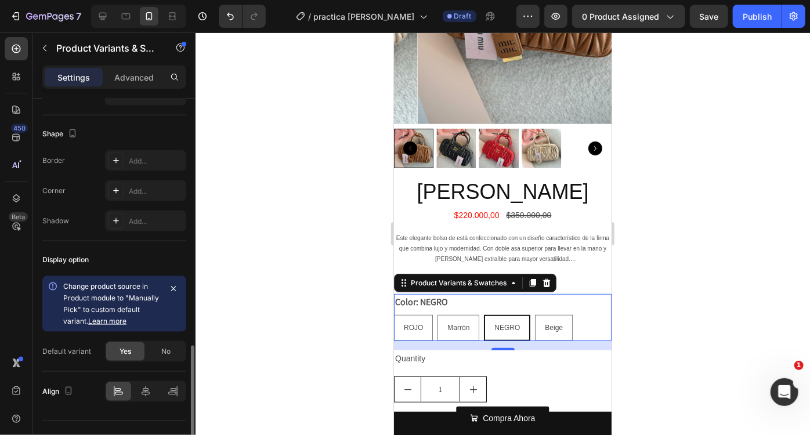
scroll to position [789, 0]
click at [147, 393] on icon at bounding box center [146, 393] width 12 height 12
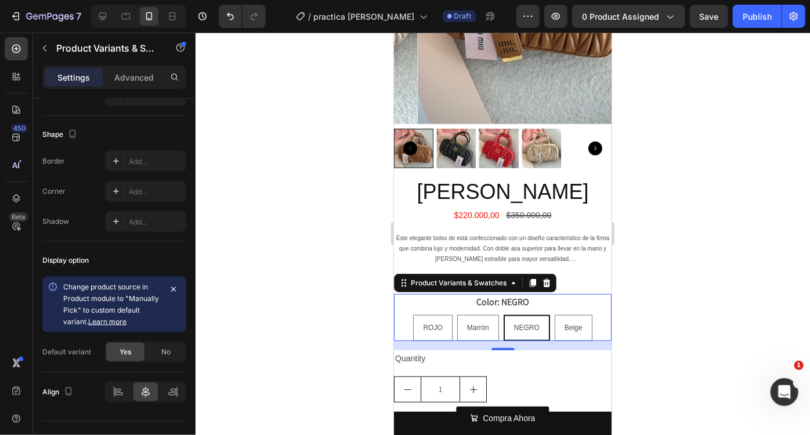
click at [235, 328] on div at bounding box center [503, 234] width 615 height 403
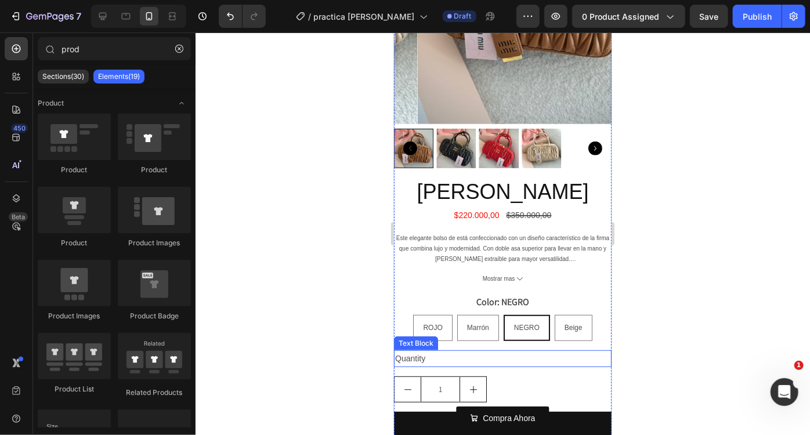
click at [410, 350] on div "Quantity" at bounding box center [503, 358] width 218 height 17
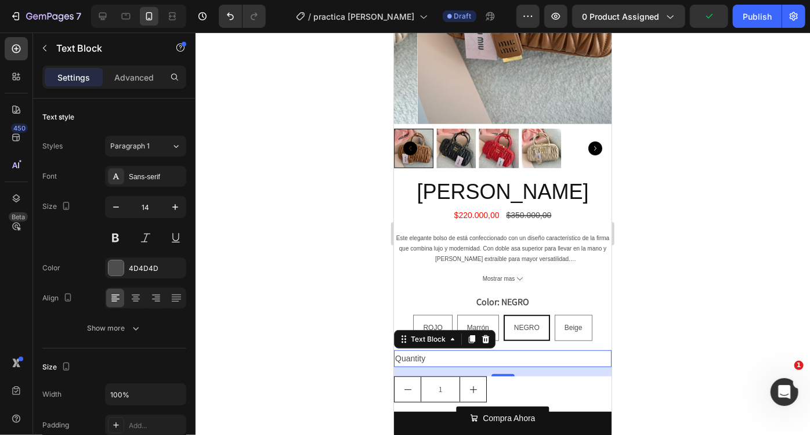
click at [287, 320] on div at bounding box center [503, 234] width 615 height 403
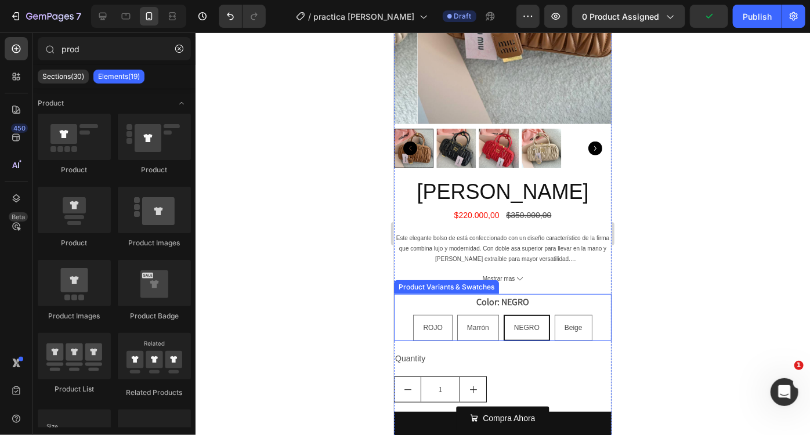
click at [475, 295] on legend "Color: NEGRO" at bounding box center [502, 302] width 55 height 16
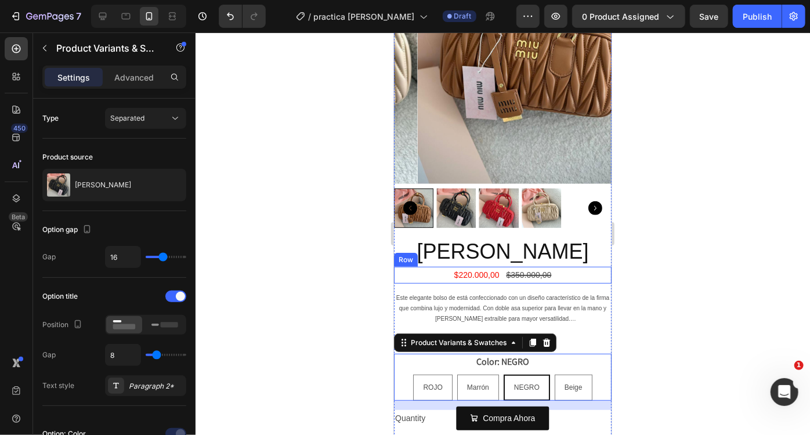
scroll to position [181, 0]
click at [706, 291] on div at bounding box center [503, 234] width 615 height 403
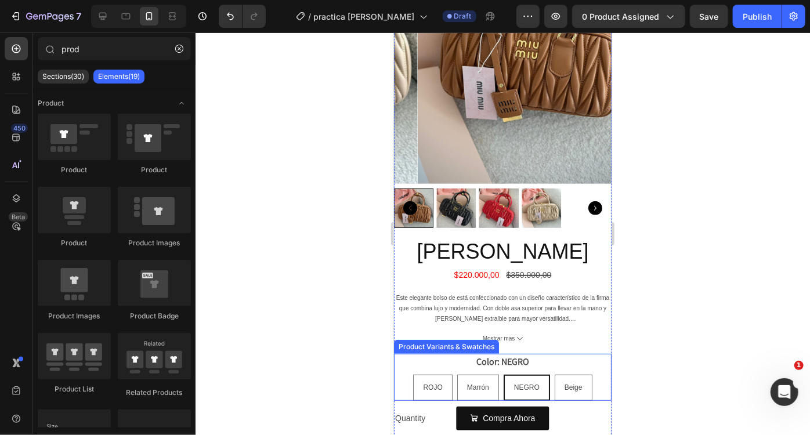
click at [501, 356] on legend "Color: NEGRO" at bounding box center [502, 361] width 55 height 16
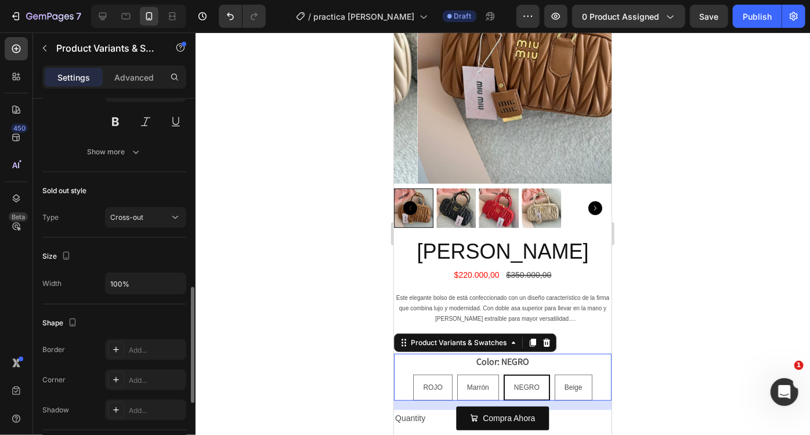
scroll to position [601, 0]
click at [160, 214] on div "Cross-out" at bounding box center [139, 217] width 59 height 10
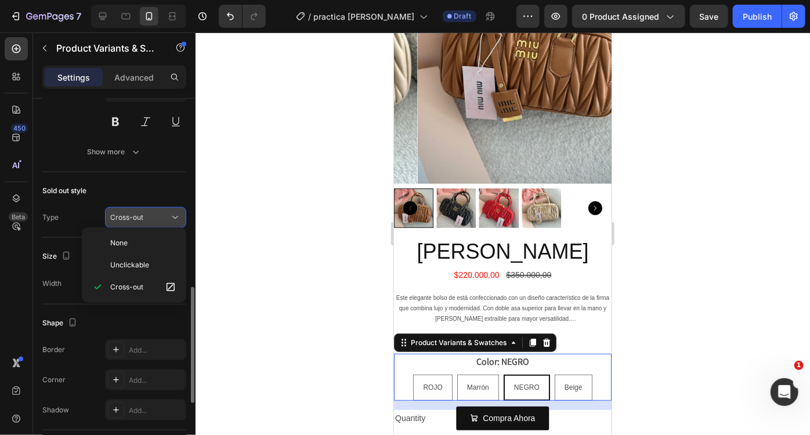
click at [160, 214] on div "Cross-out" at bounding box center [139, 217] width 59 height 10
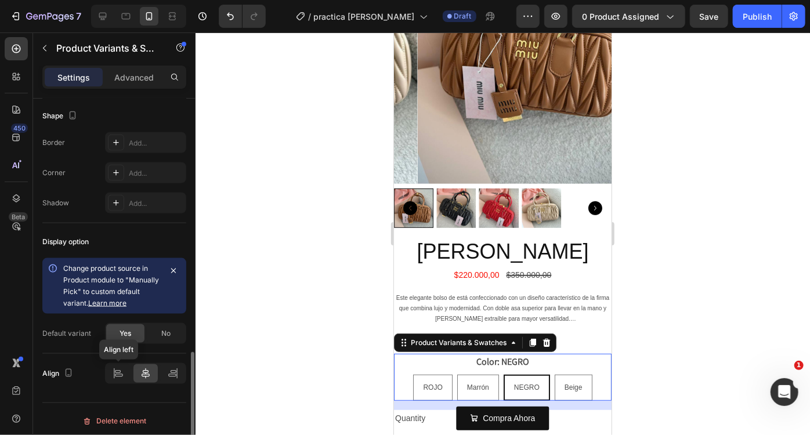
scroll to position [808, 0]
click at [352, 368] on div at bounding box center [503, 234] width 615 height 403
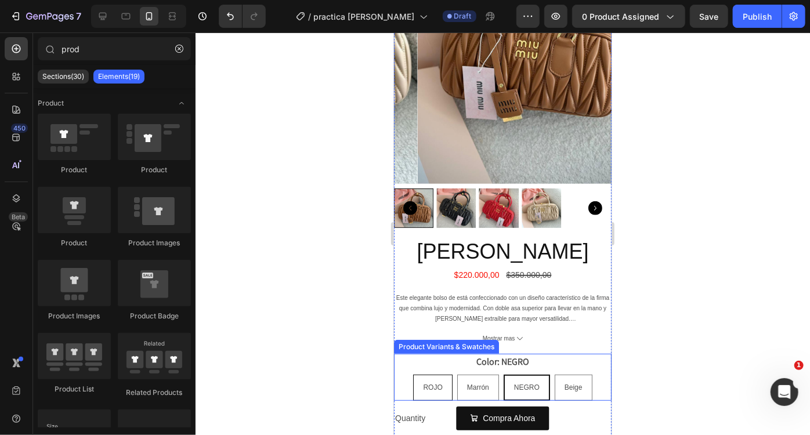
click at [429, 383] on span "ROJO" at bounding box center [432, 387] width 19 height 8
click at [432, 374] on input "ROJO ROJO ROJO" at bounding box center [432, 374] width 1 height 1
radio input "true"
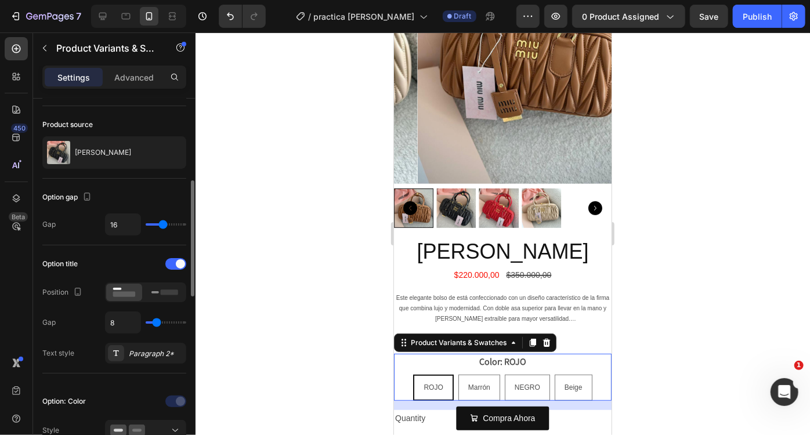
scroll to position [99, 0]
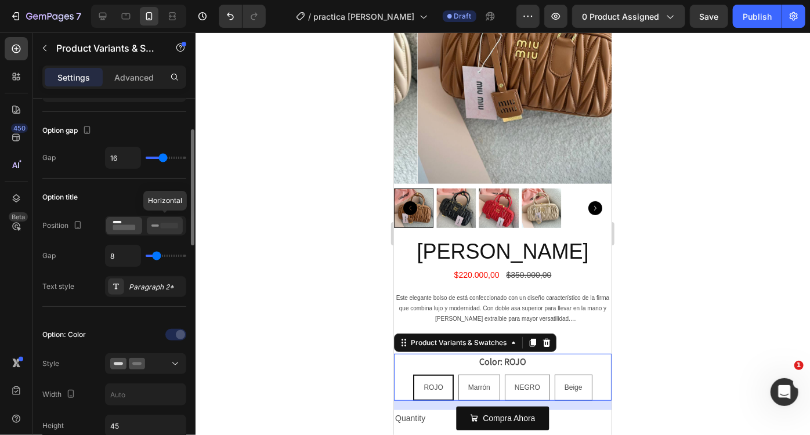
click at [159, 232] on div at bounding box center [165, 225] width 36 height 17
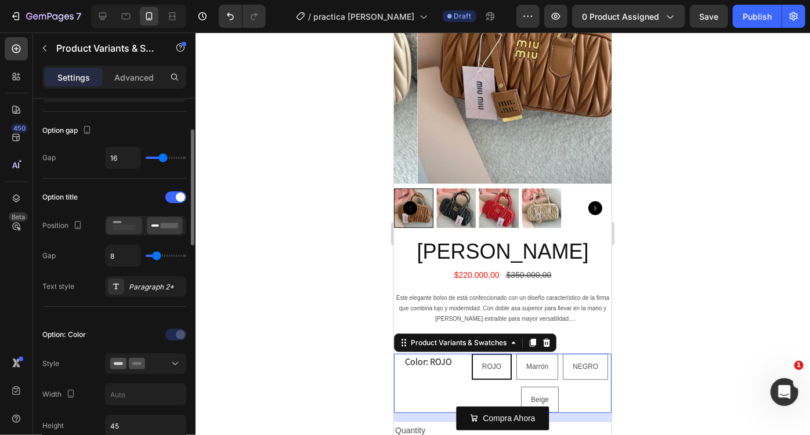
click at [128, 228] on rect at bounding box center [124, 227] width 23 height 5
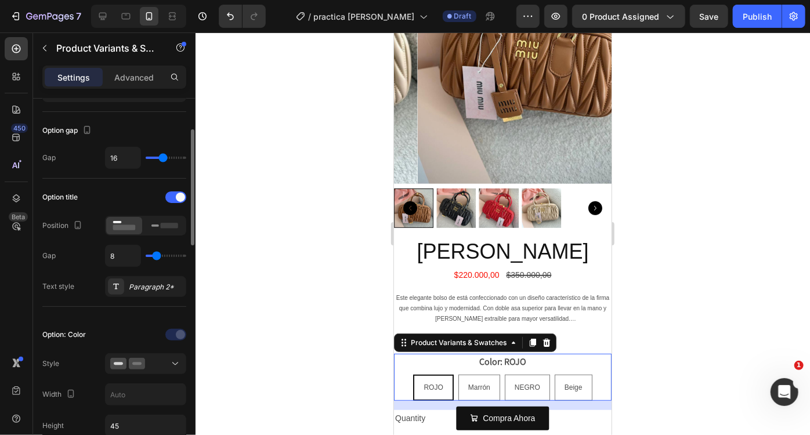
scroll to position [140, 0]
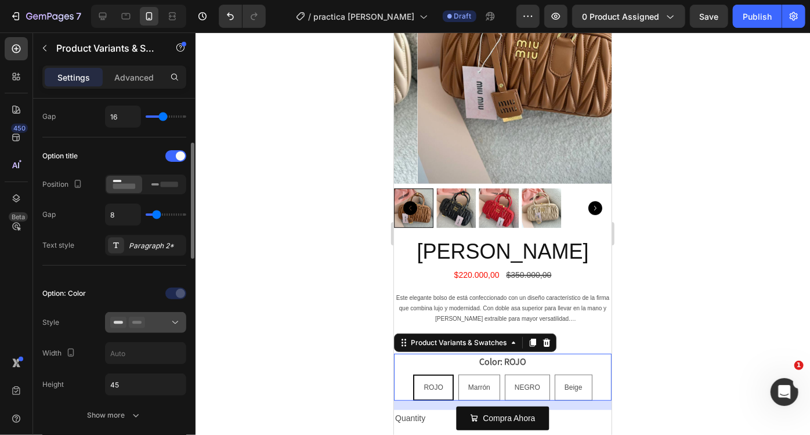
click at [153, 313] on button at bounding box center [145, 322] width 81 height 21
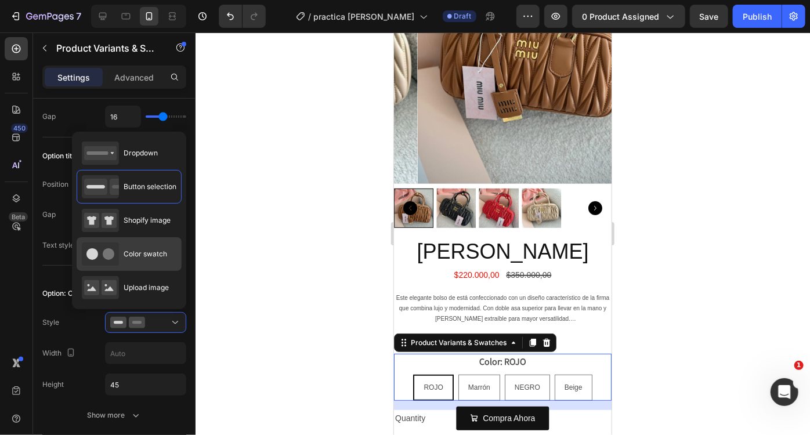
click at [161, 255] on span "Color swatch" at bounding box center [146, 254] width 44 height 10
type input "45"
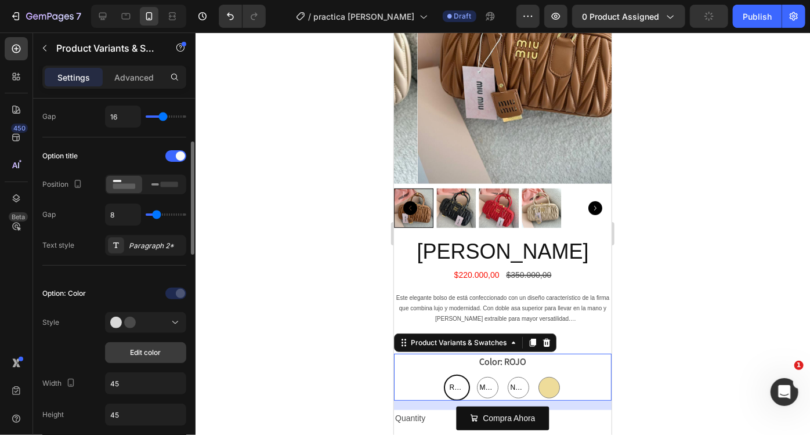
click at [155, 348] on span "Edit color" at bounding box center [146, 353] width 31 height 10
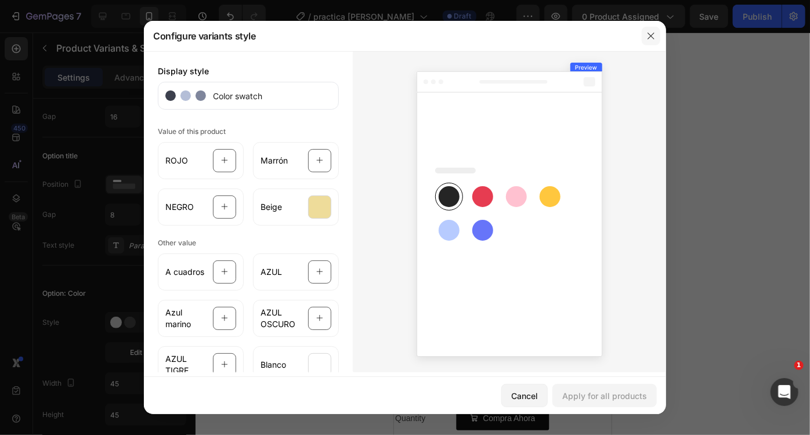
click at [648, 39] on icon "button" at bounding box center [651, 36] width 6 height 6
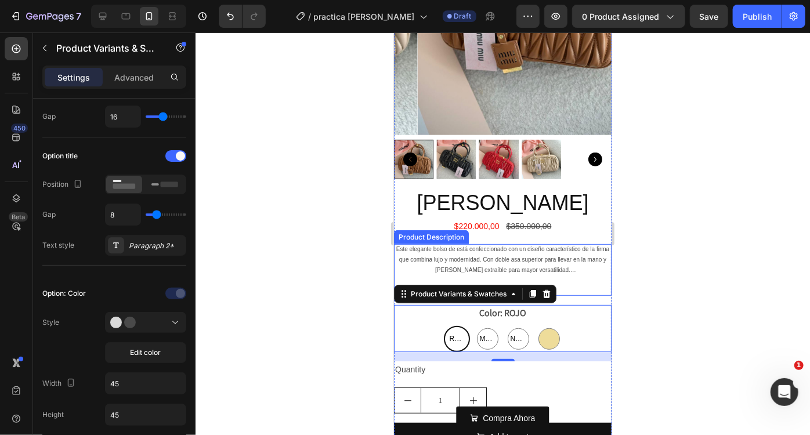
scroll to position [230, 0]
click at [683, 280] on div at bounding box center [503, 234] width 615 height 403
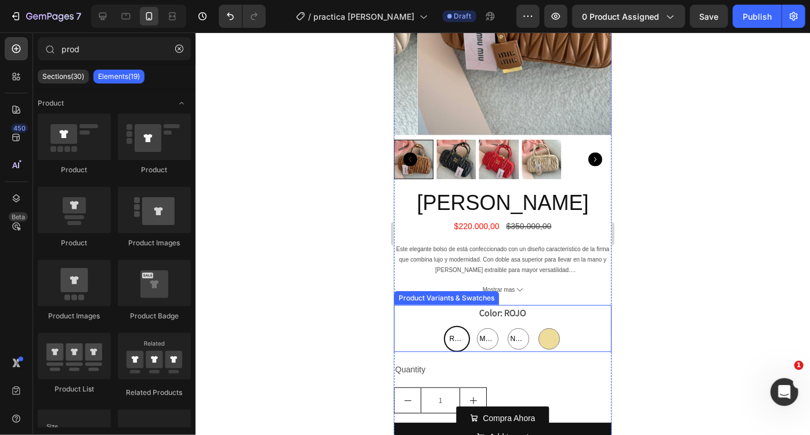
click at [451, 333] on span "ROJO" at bounding box center [456, 339] width 19 height 13
click at [456, 326] on input "ROJO ROJO ROJO" at bounding box center [456, 325] width 1 height 1
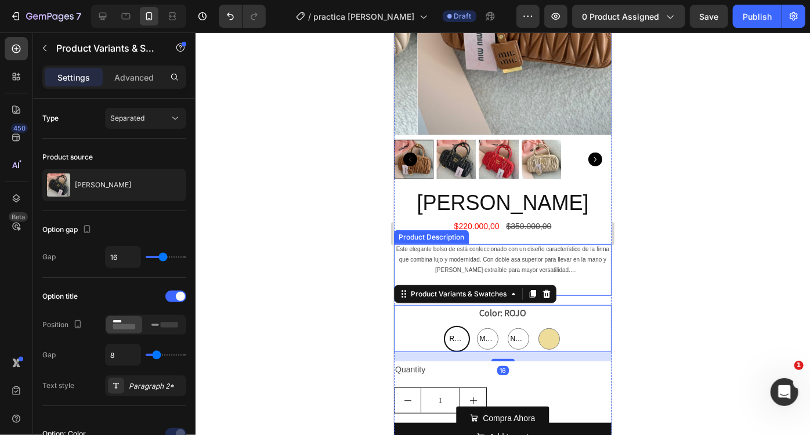
click at [704, 298] on div at bounding box center [503, 234] width 615 height 403
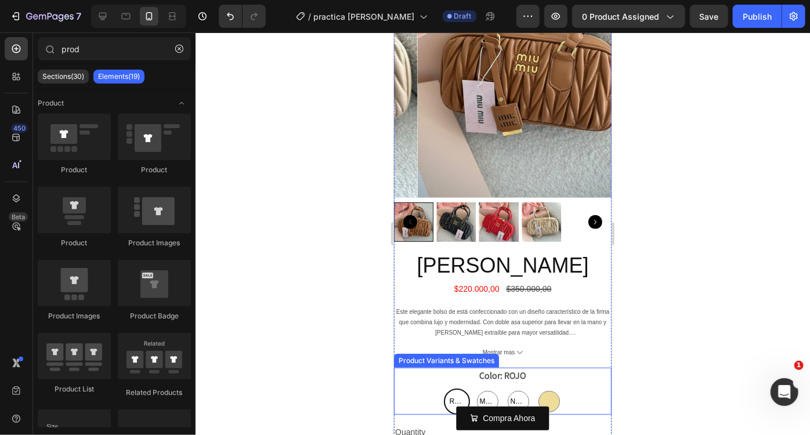
scroll to position [168, 0]
click at [447, 395] on span "ROJO" at bounding box center [456, 401] width 19 height 13
click at [456, 388] on input "ROJO ROJO ROJO" at bounding box center [456, 387] width 1 height 1
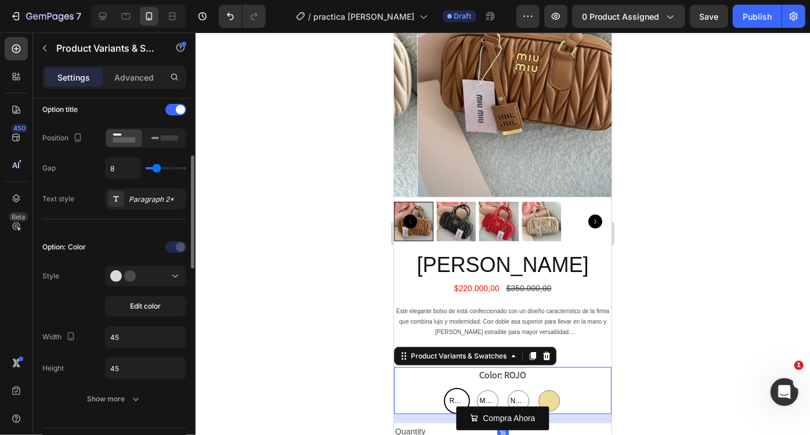
scroll to position [287, 0]
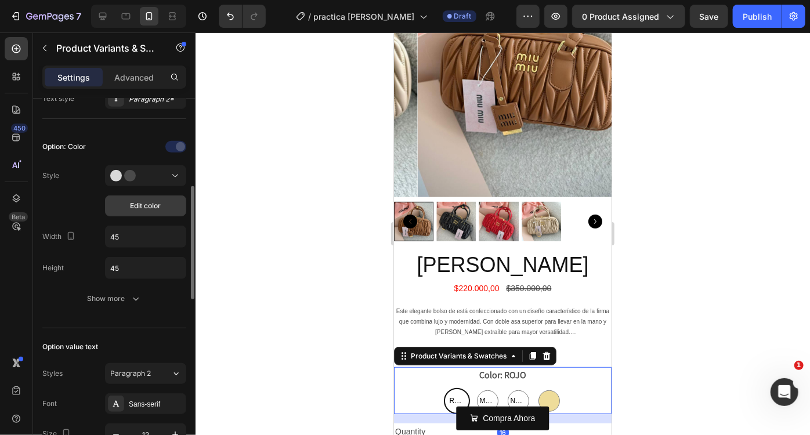
click at [160, 208] on span "Edit color" at bounding box center [146, 206] width 31 height 10
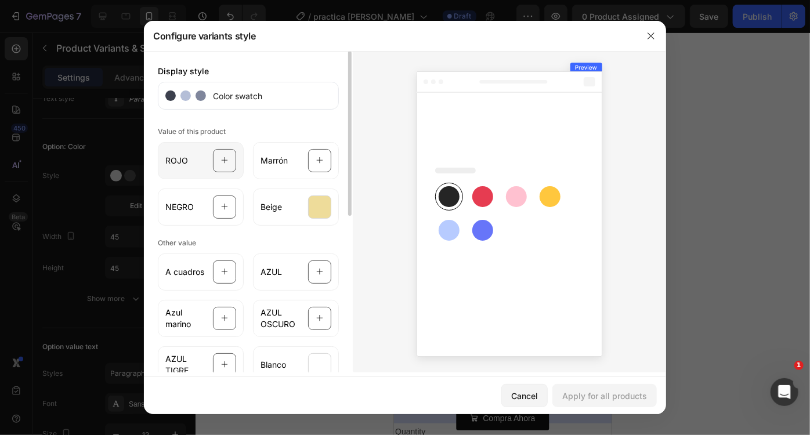
click at [213, 168] on div at bounding box center [224, 160] width 23 height 23
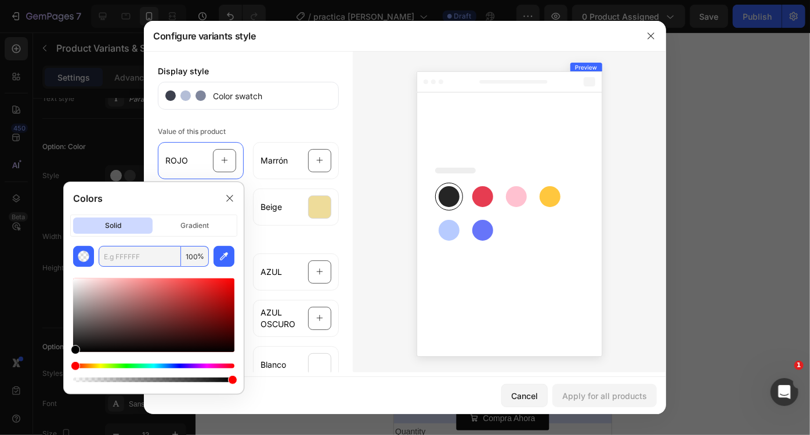
click at [119, 264] on input "text" at bounding box center [140, 256] width 82 height 21
paste input "#b1111b"
type input "B1111B"
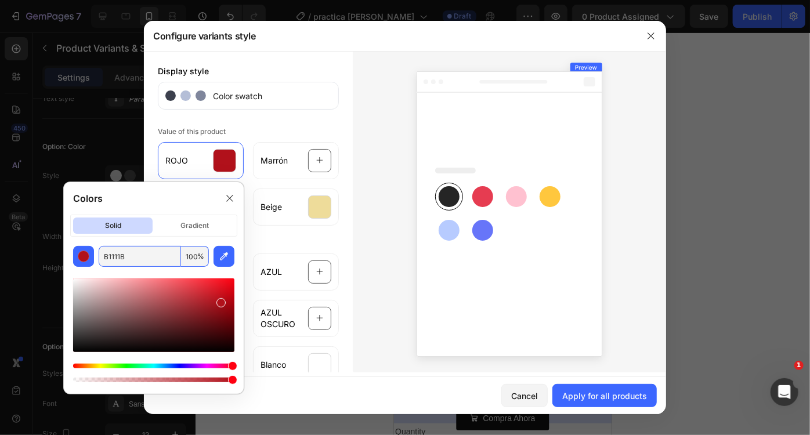
click at [383, 334] on div at bounding box center [509, 212] width 313 height 322
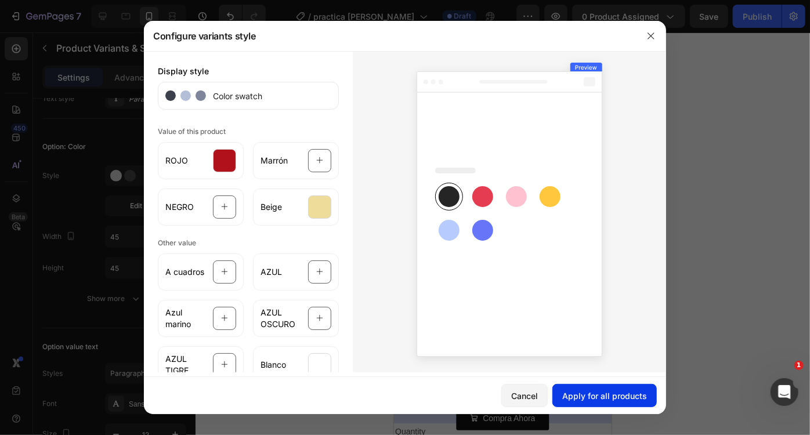
click at [596, 396] on div "Apply for all products" at bounding box center [604, 396] width 85 height 12
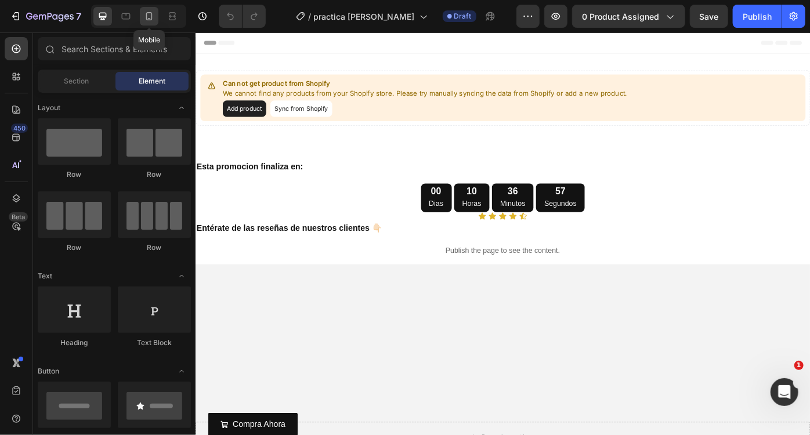
click at [150, 20] on icon at bounding box center [149, 16] width 6 height 8
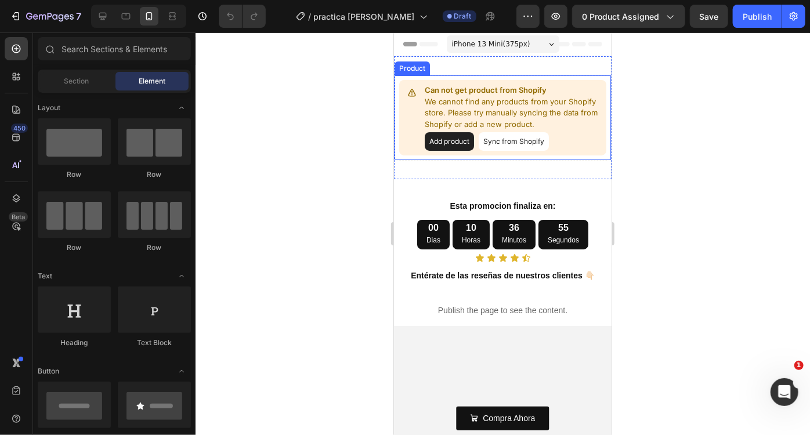
click at [513, 146] on button "Sync from Shopify" at bounding box center [513, 141] width 70 height 19
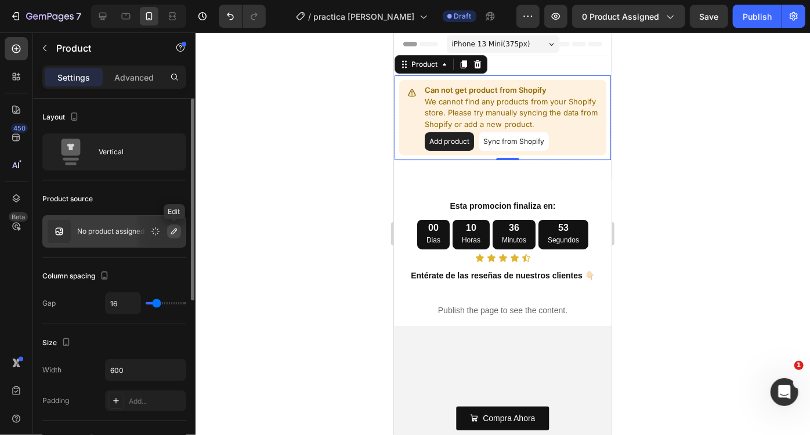
click at [170, 233] on icon "button" at bounding box center [173, 231] width 9 height 9
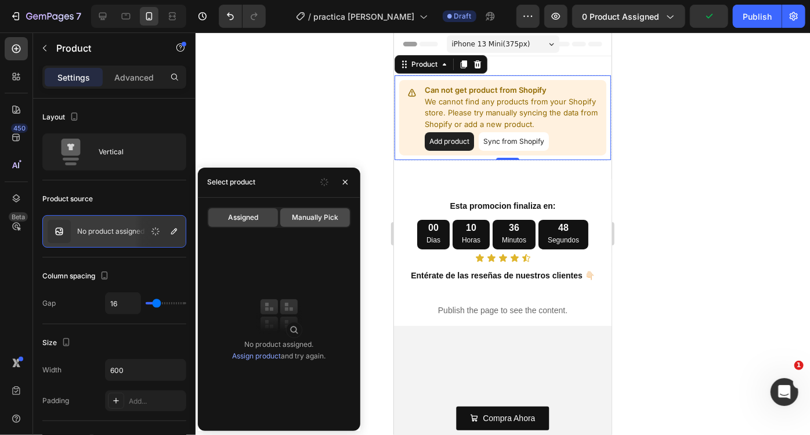
click at [308, 215] on span "Manually Pick" at bounding box center [315, 217] width 46 height 10
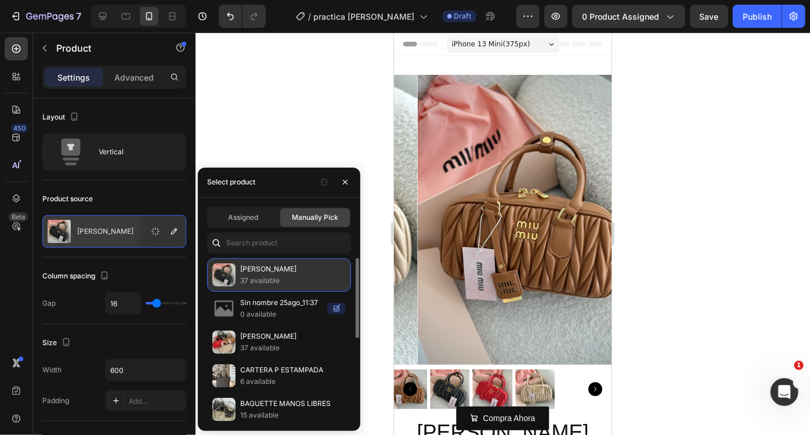
click at [272, 280] on p "37 available" at bounding box center [293, 281] width 106 height 12
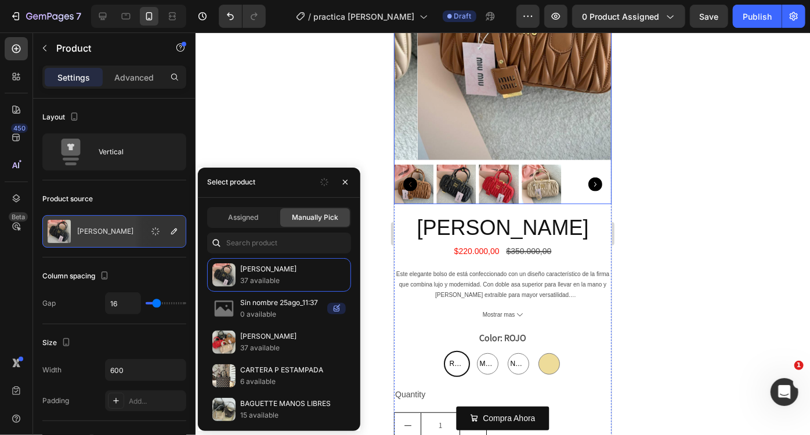
scroll to position [204, 0]
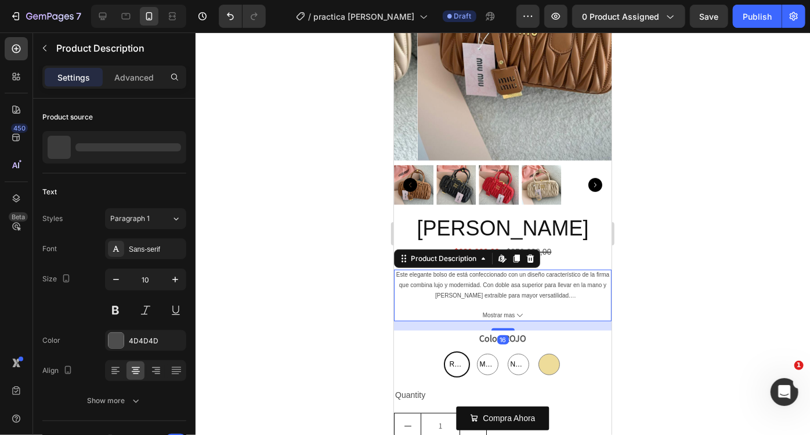
click at [564, 294] on div "Este elegante bolso de está confeccionado con un diseño característico de la fi…" at bounding box center [503, 295] width 218 height 52
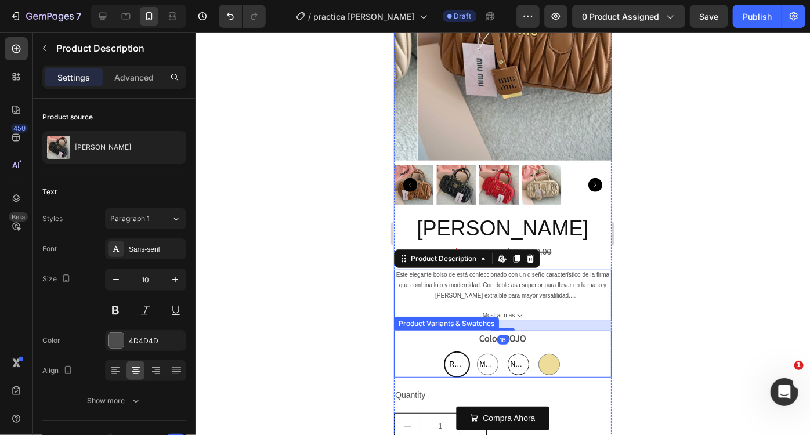
click at [521, 353] on div "NEGRO" at bounding box center [517, 363] width 21 height 21
click at [518, 351] on input "NEGRO NEGRO NEGRO" at bounding box center [517, 351] width 1 height 1
radio input "true"
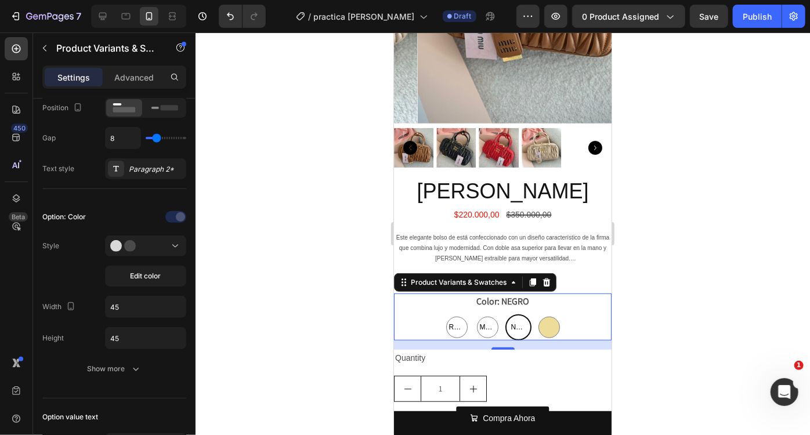
scroll to position [240, 0]
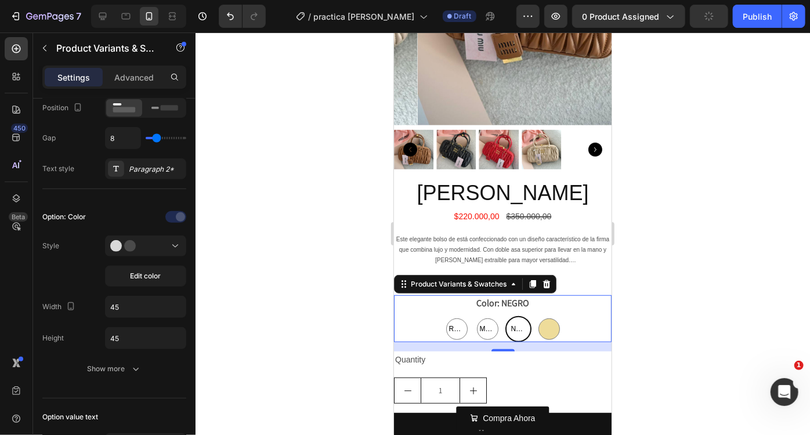
click at [646, 312] on div at bounding box center [503, 234] width 615 height 403
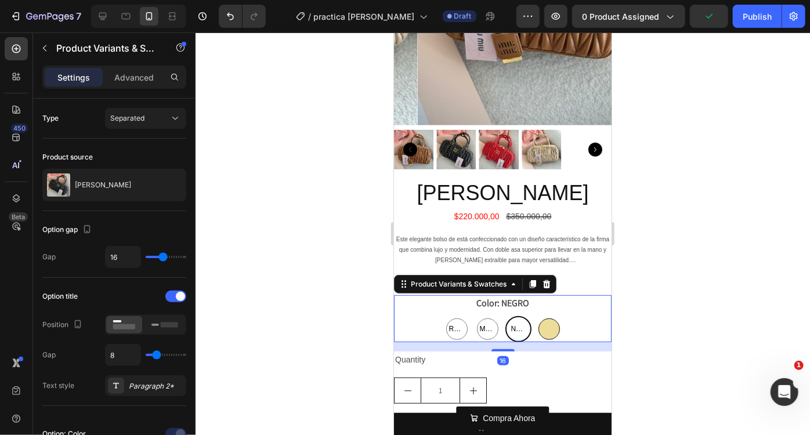
click at [544, 318] on div at bounding box center [548, 328] width 21 height 21
click at [548, 315] on input "Beige Beige" at bounding box center [548, 315] width 1 height 1
radio input "true"
click at [281, 322] on div at bounding box center [503, 234] width 615 height 403
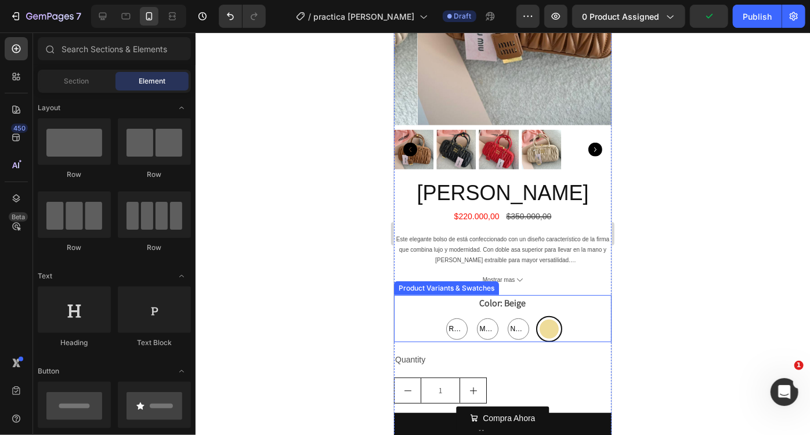
click at [432, 303] on div "Color: Beige ROJO ROJO ROJO Marrón Marrón Marrón NEGRO NEGRO NEGRO Beige Beige" at bounding box center [503, 318] width 218 height 47
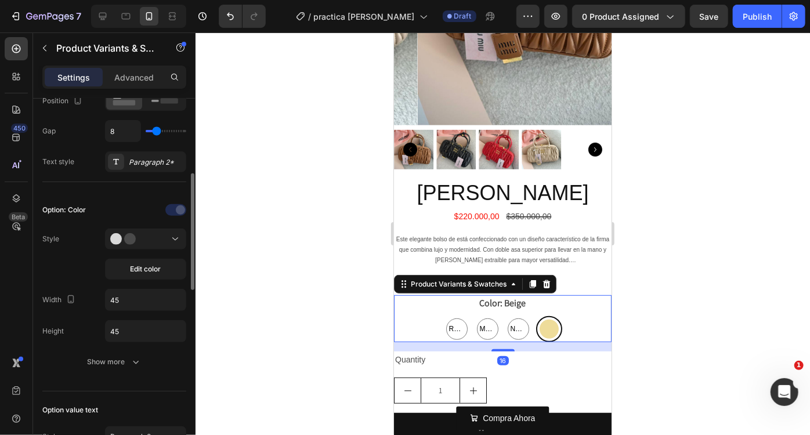
scroll to position [229, 0]
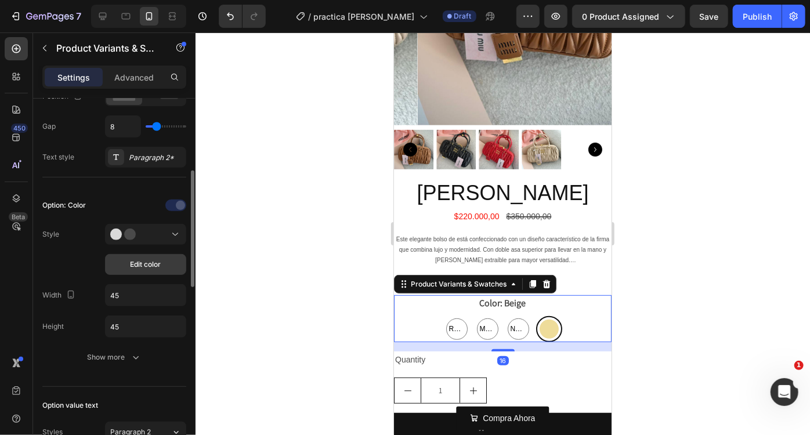
click at [142, 265] on span "Edit color" at bounding box center [146, 264] width 31 height 10
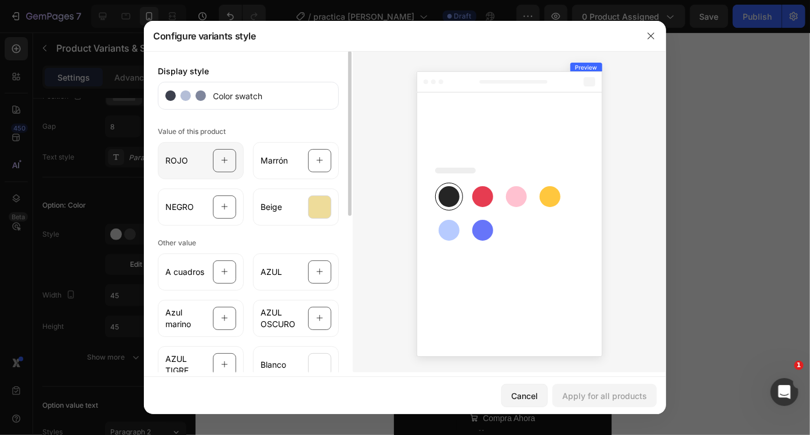
click at [224, 151] on icon at bounding box center [225, 161] width 8 height 22
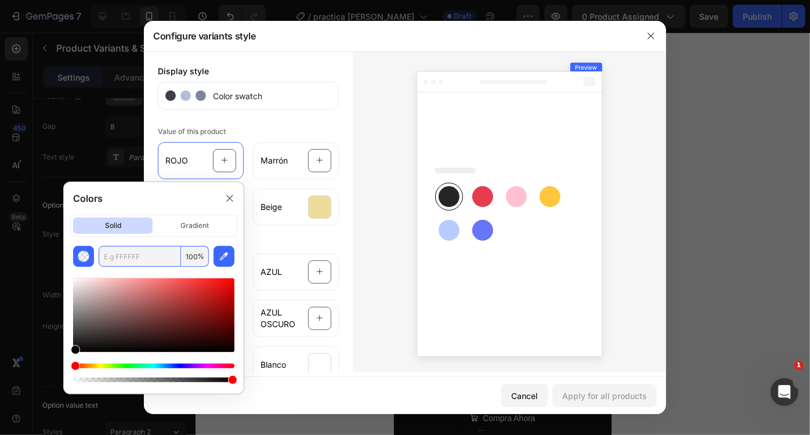
click at [172, 255] on input "text" at bounding box center [140, 256] width 82 height 21
paste input "#b58054"
type input "B58054"
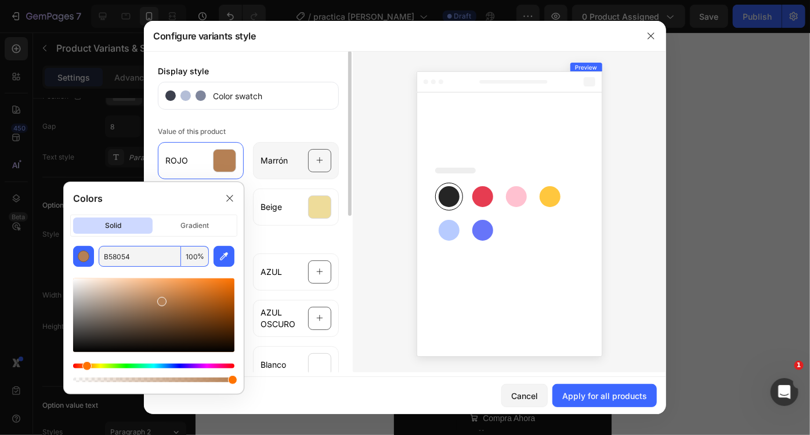
click at [311, 170] on div at bounding box center [319, 160] width 23 height 23
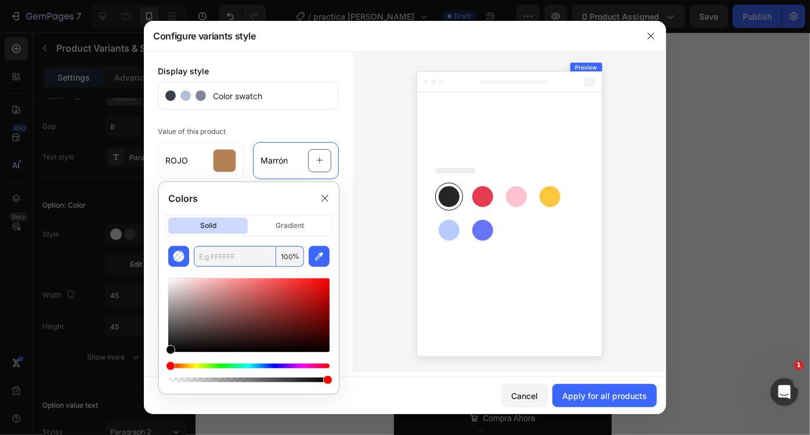
click at [230, 259] on input "text" at bounding box center [235, 256] width 82 height 21
paste input "#b58054"
type input "B58054"
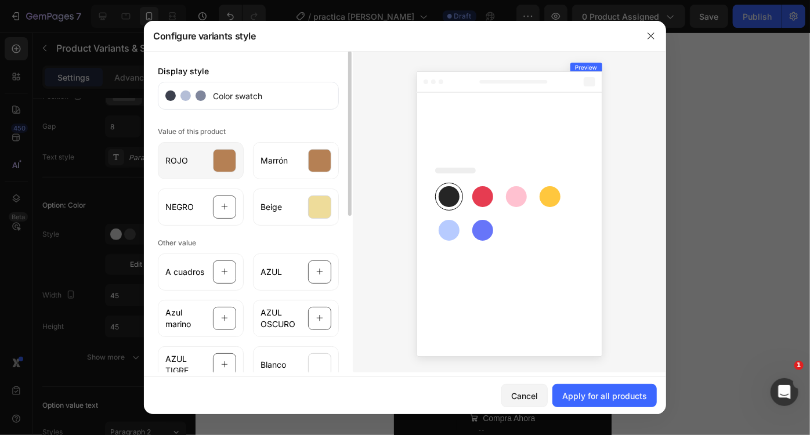
click at [228, 168] on div at bounding box center [224, 160] width 23 height 23
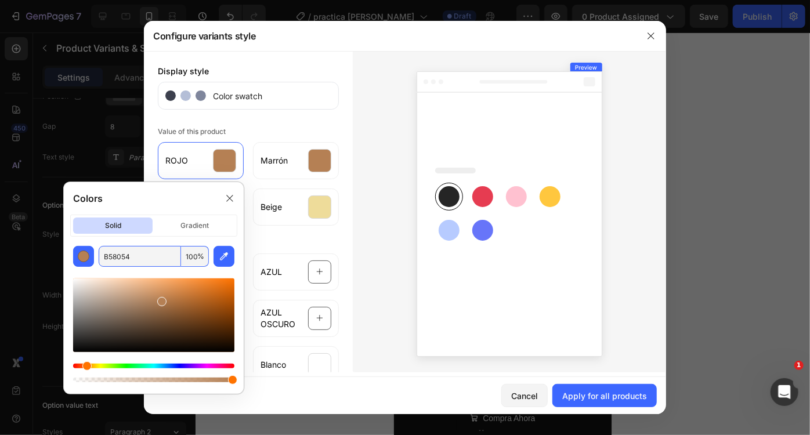
click at [140, 257] on input "B58054" at bounding box center [140, 256] width 82 height 21
paste input "#b1111b"
type input "B1111B"
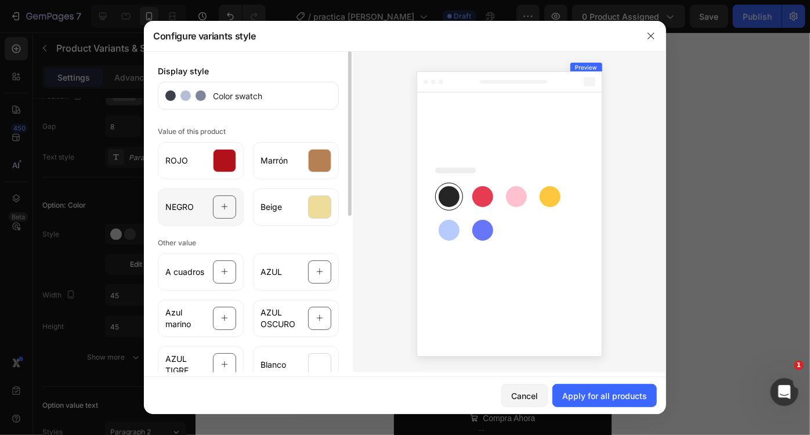
click at [237, 215] on div "NEGRO" at bounding box center [201, 207] width 86 height 37
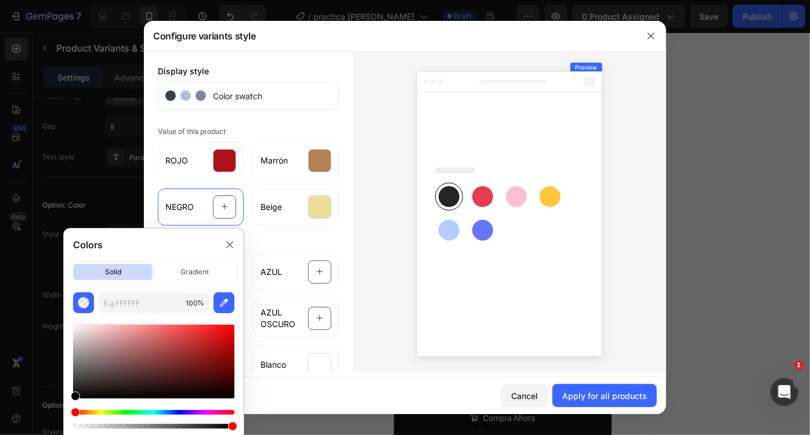
drag, startPoint x: 87, startPoint y: 395, endPoint x: 57, endPoint y: 409, distance: 33.2
click at [57, 0] on body "7 Version history / practica monica Draft Preview 0 product assigned Save Publi…" at bounding box center [405, 0] width 810 height 0
type input "000000"
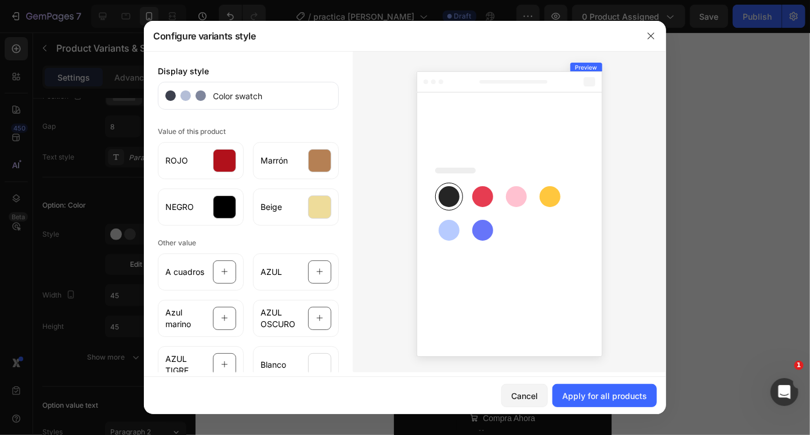
click at [360, 234] on div at bounding box center [509, 212] width 313 height 322
click at [572, 397] on div "Apply for all products" at bounding box center [604, 396] width 85 height 12
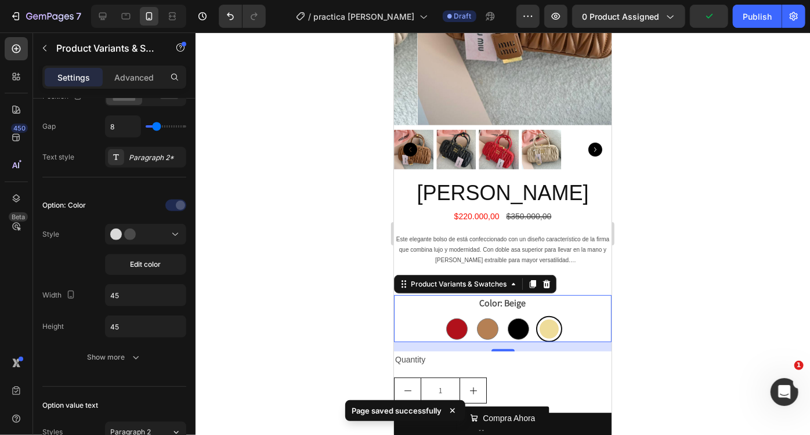
click at [680, 297] on div at bounding box center [503, 234] width 615 height 403
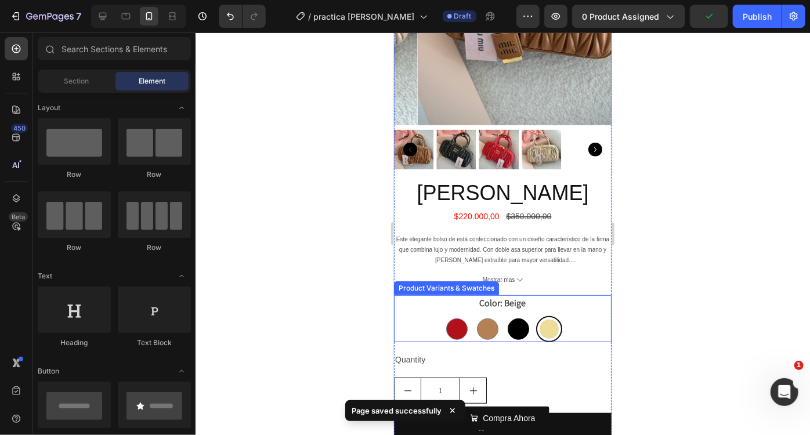
click at [514, 318] on div at bounding box center [517, 328] width 21 height 21
click at [517, 316] on input "NEGRO NEGRO" at bounding box center [517, 315] width 1 height 1
radio input "true"
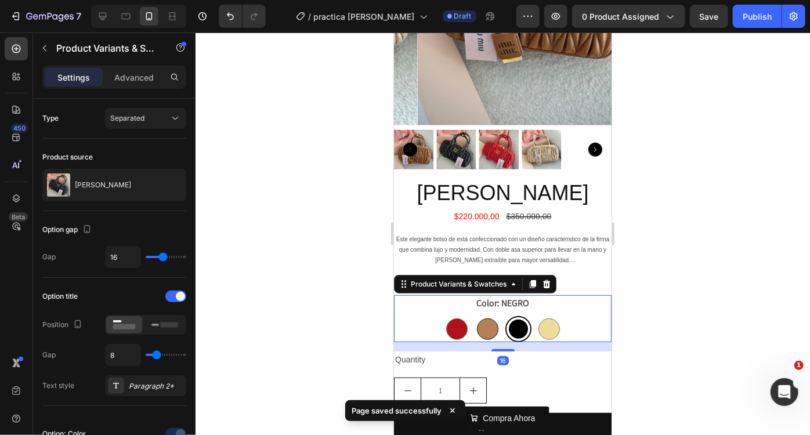
click at [485, 320] on div at bounding box center [487, 328] width 21 height 21
click at [486, 316] on input "Marrón Marrón" at bounding box center [486, 315] width 1 height 1
radio input "true"
click at [459, 318] on div at bounding box center [456, 328] width 21 height 21
click at [456, 316] on input "ROJO ROJO" at bounding box center [456, 315] width 1 height 1
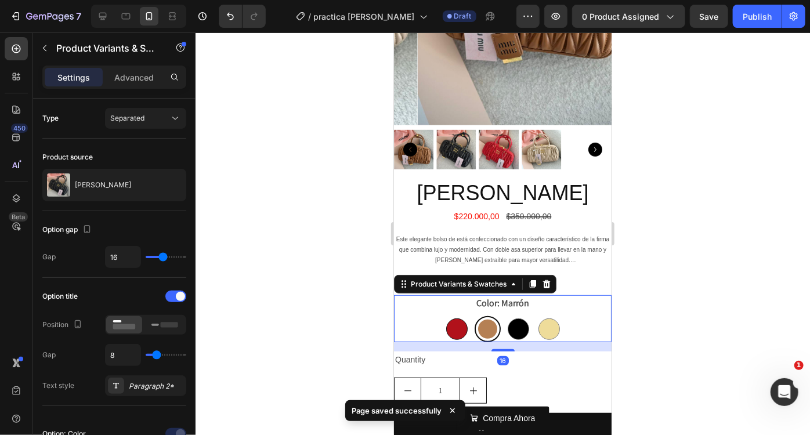
radio input "true"
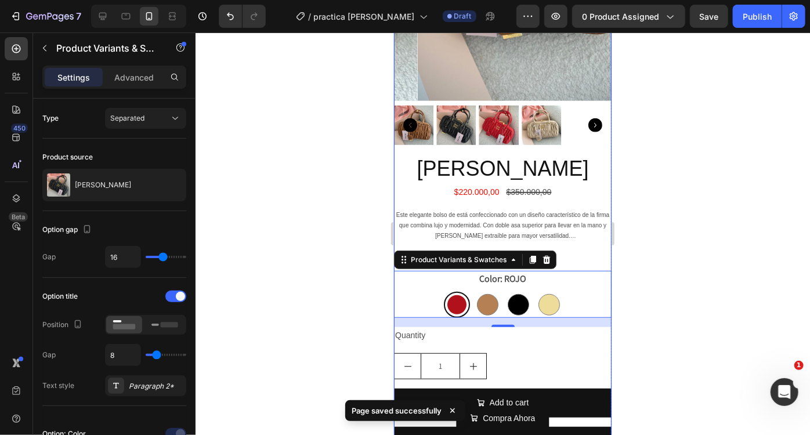
scroll to position [262, 0]
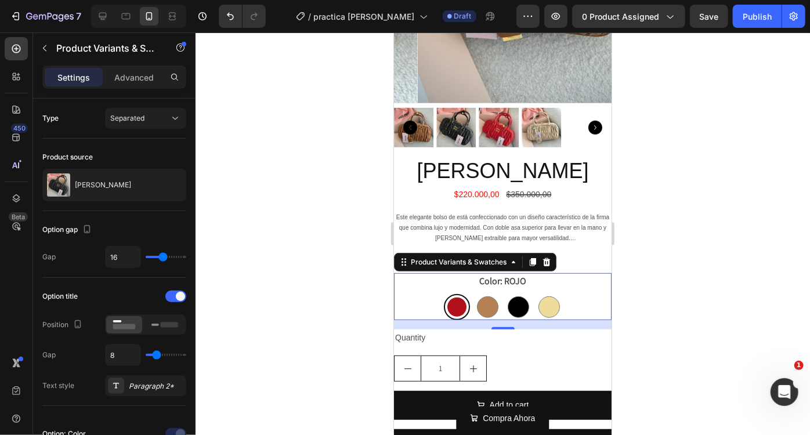
click at [624, 227] on div at bounding box center [503, 234] width 615 height 403
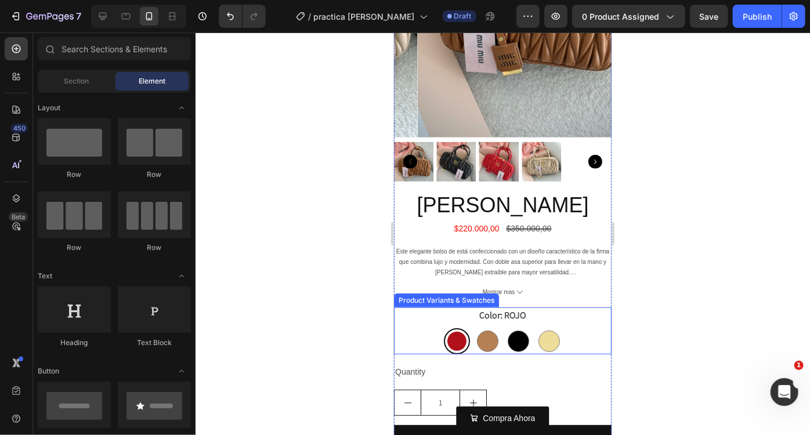
scroll to position [187, 0]
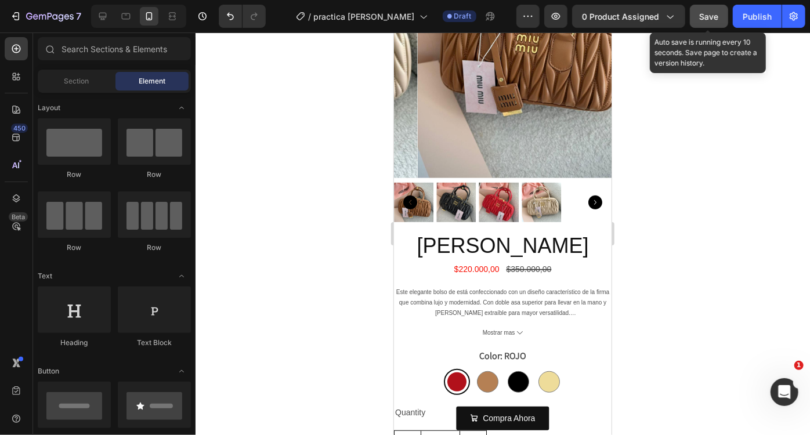
click at [703, 18] on span "Save" at bounding box center [709, 17] width 19 height 10
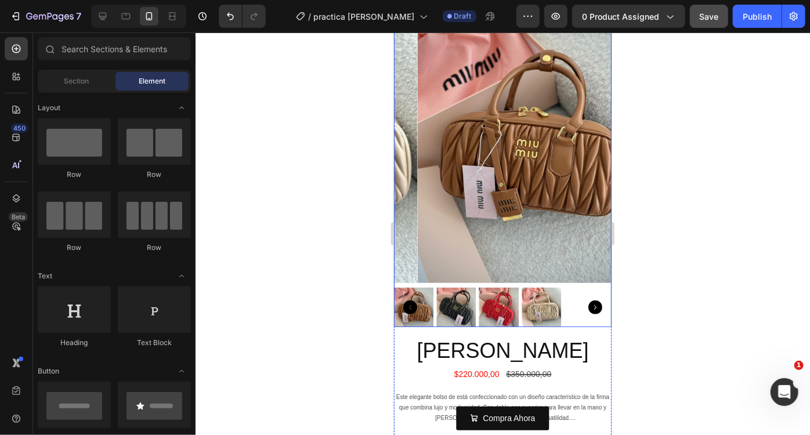
scroll to position [0, 0]
